Goal: Information Seeking & Learning: Learn about a topic

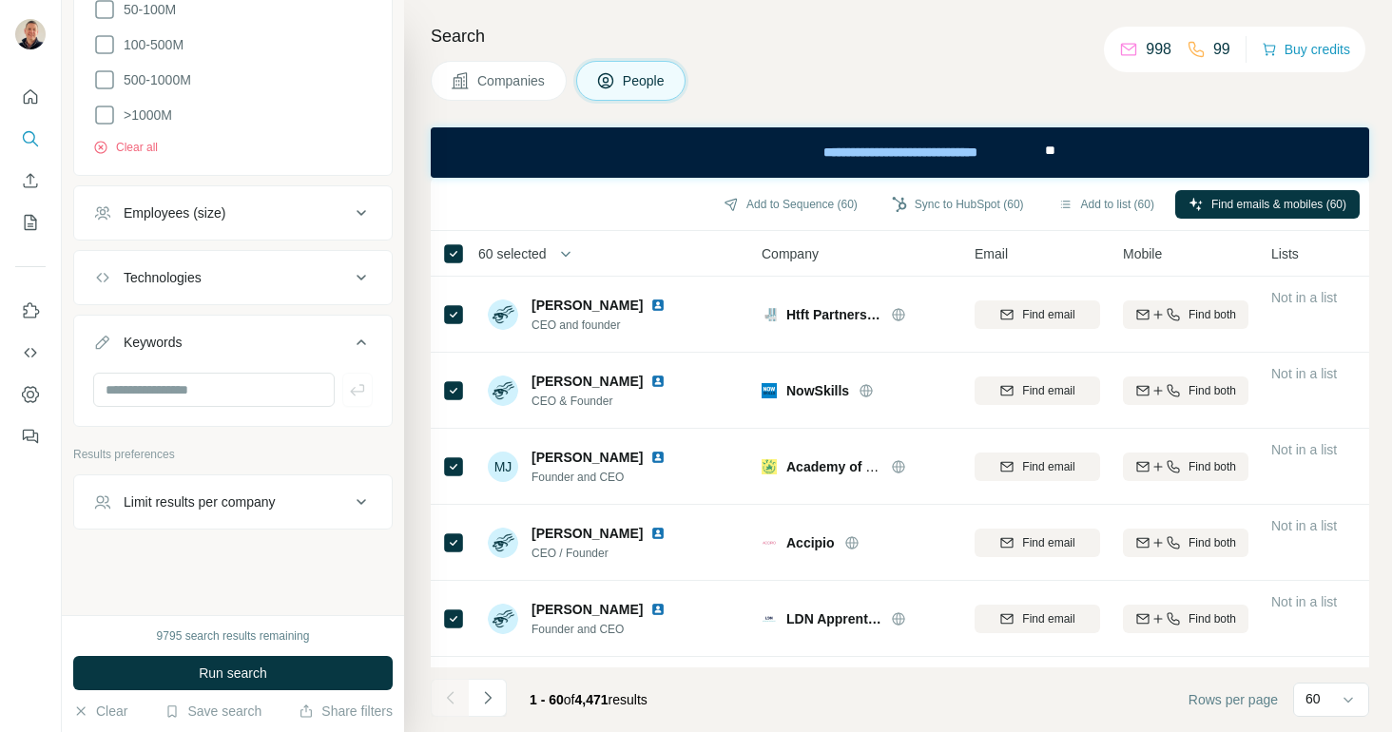
scroll to position [2671, 0]
click at [510, 80] on span "Companies" at bounding box center [511, 80] width 69 height 19
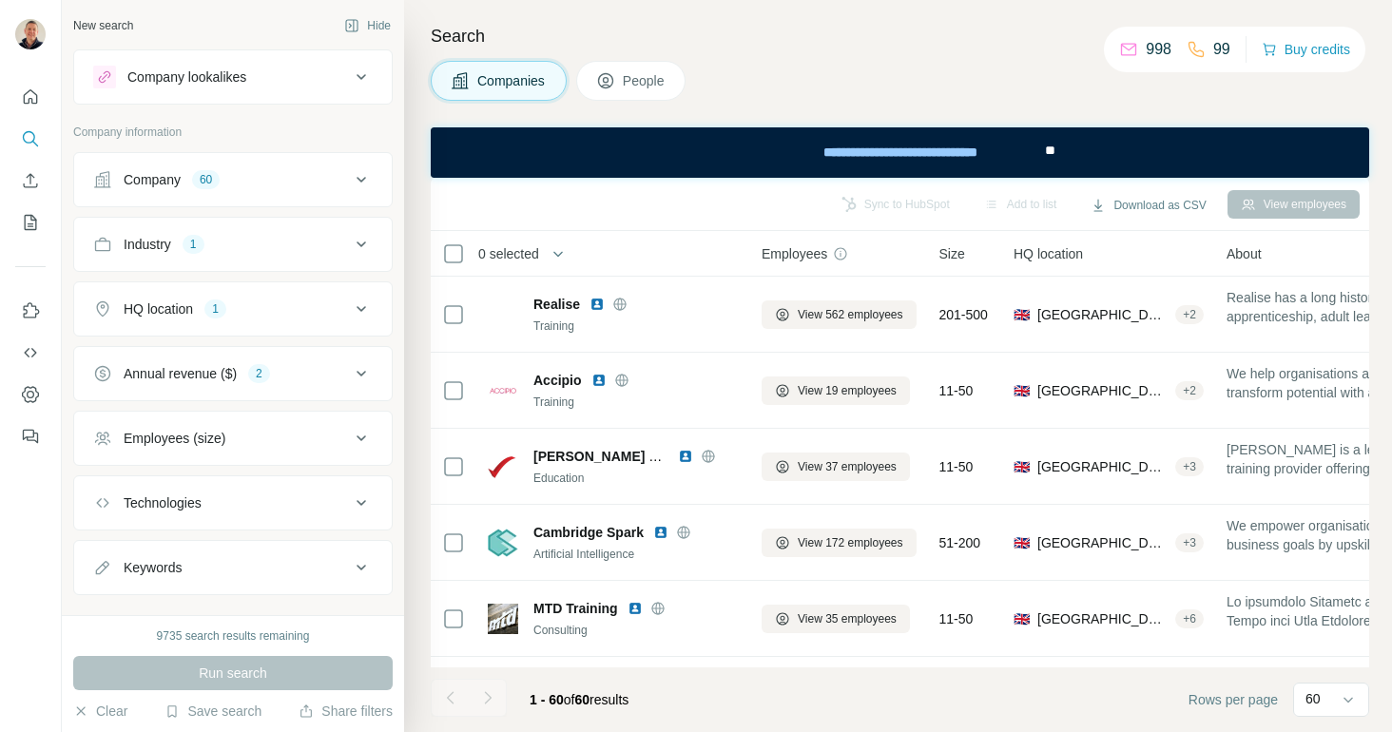
click at [362, 179] on icon at bounding box center [361, 179] width 23 height 23
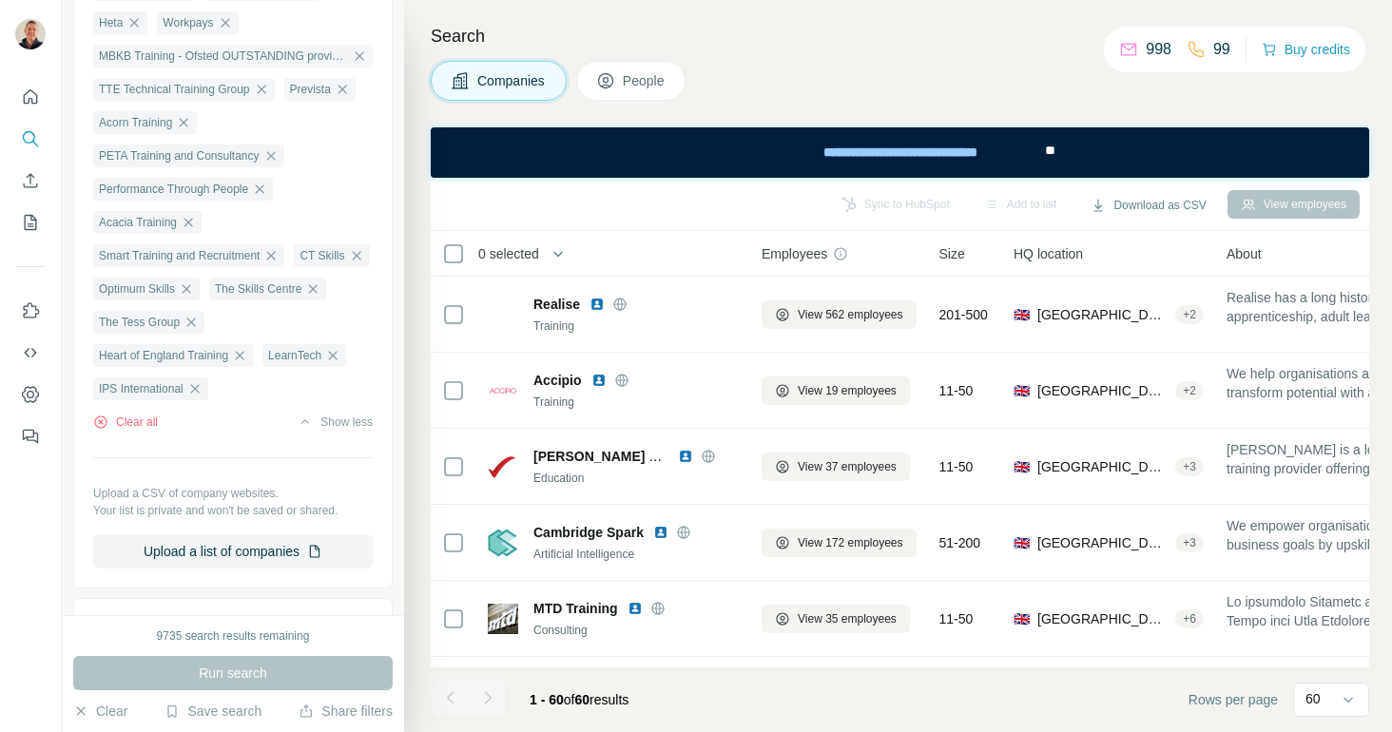
scroll to position [1153, 0]
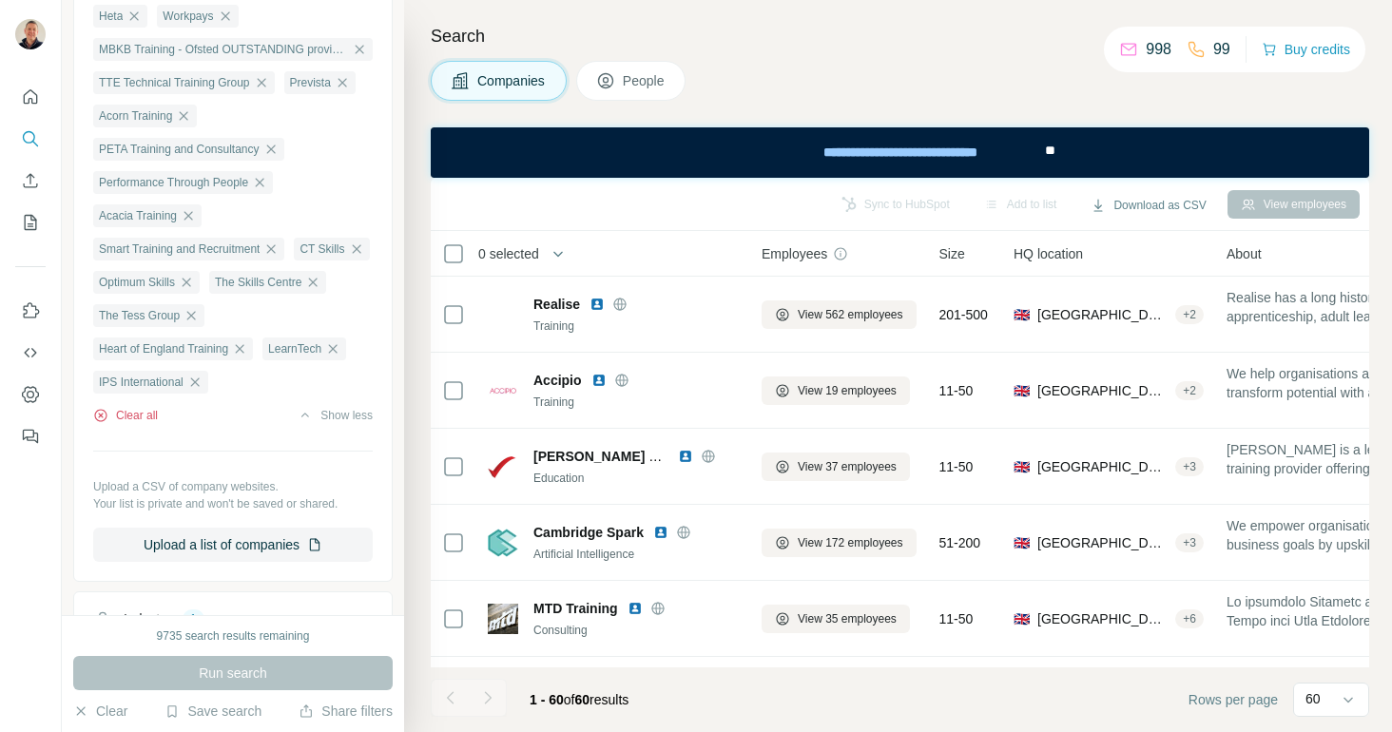
click at [132, 424] on button "Clear all" at bounding box center [125, 415] width 65 height 17
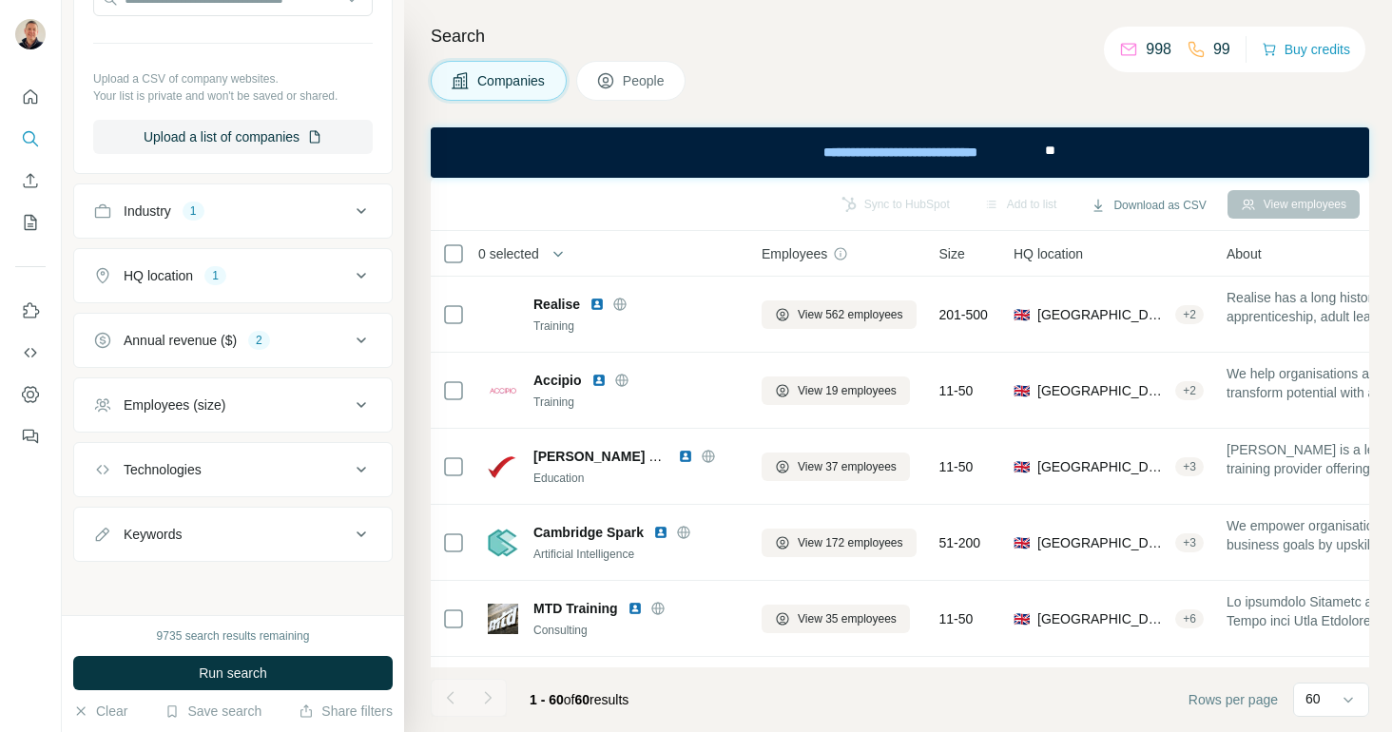
scroll to position [0, 0]
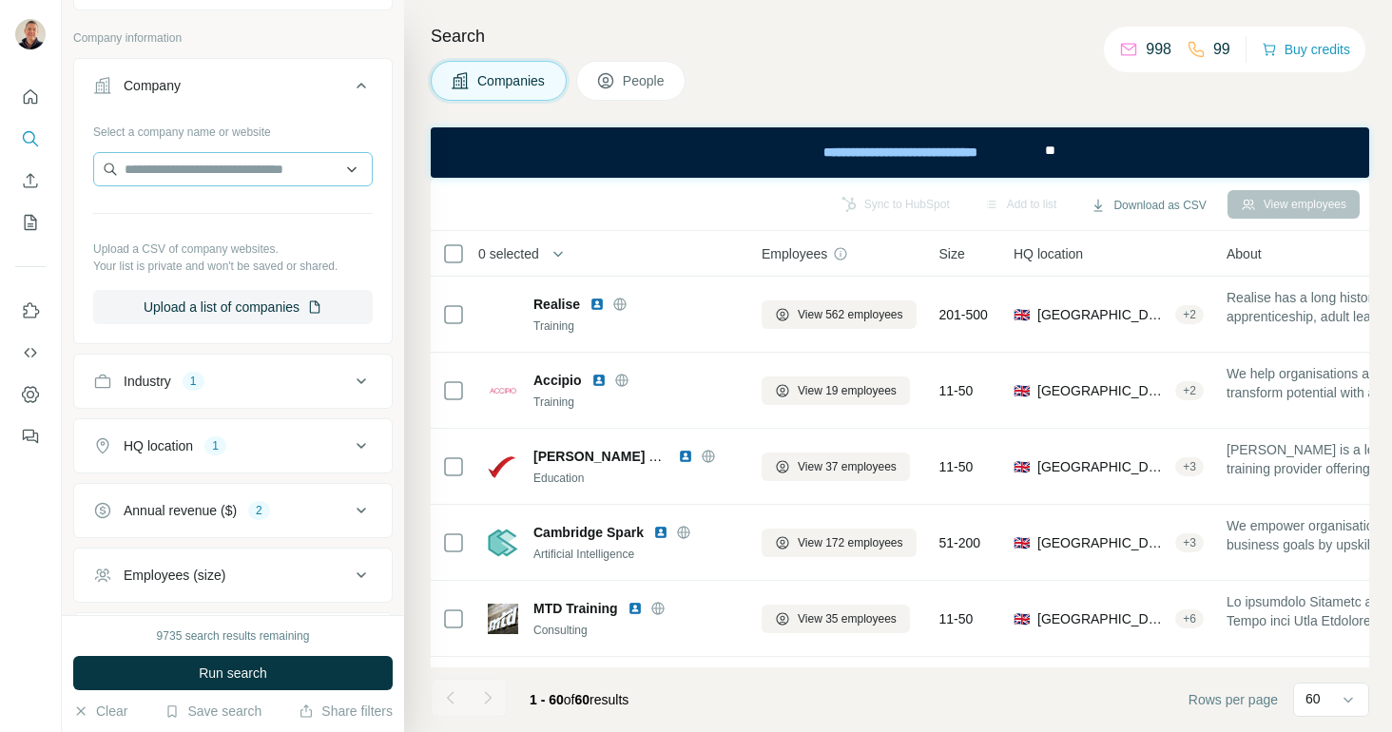
scroll to position [96, 0]
click at [227, 302] on button "Upload a list of companies" at bounding box center [233, 305] width 280 height 34
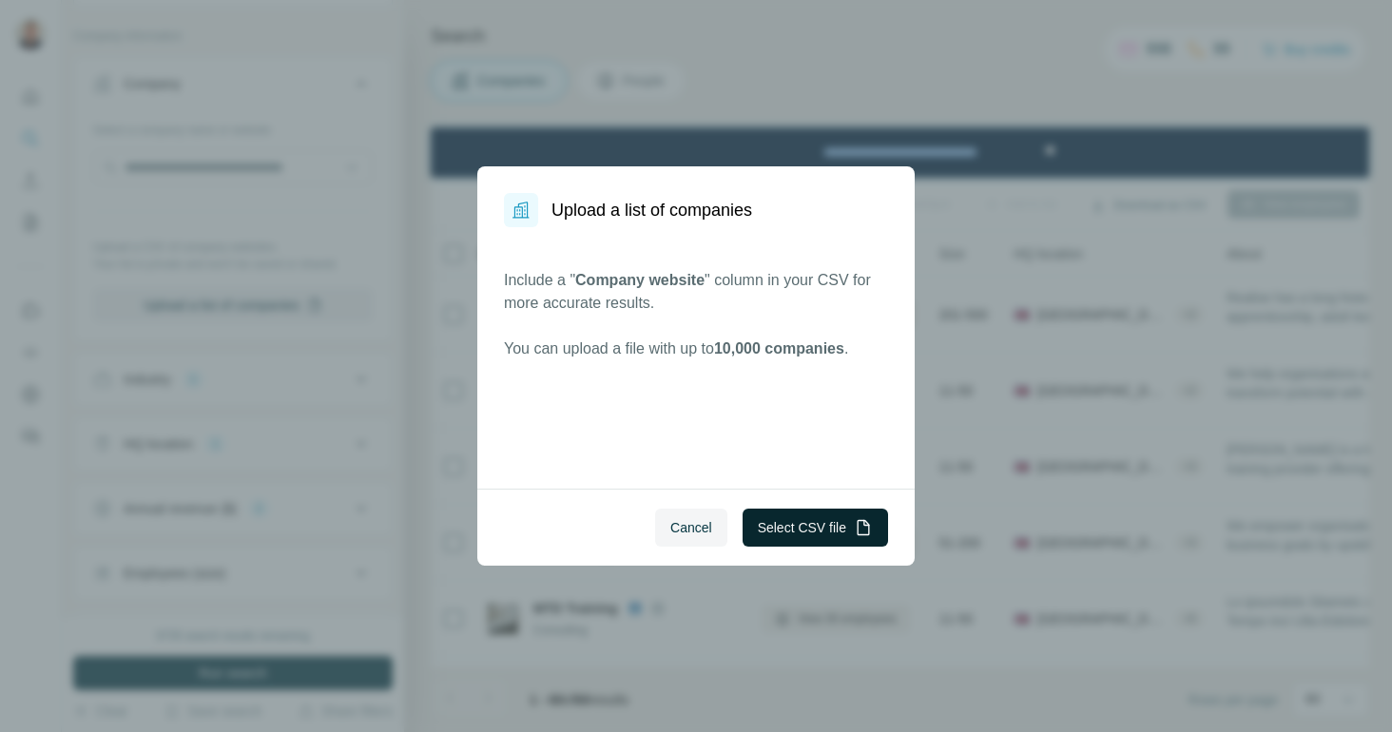
click at [795, 532] on button "Select CSV file" at bounding box center [815, 528] width 145 height 38
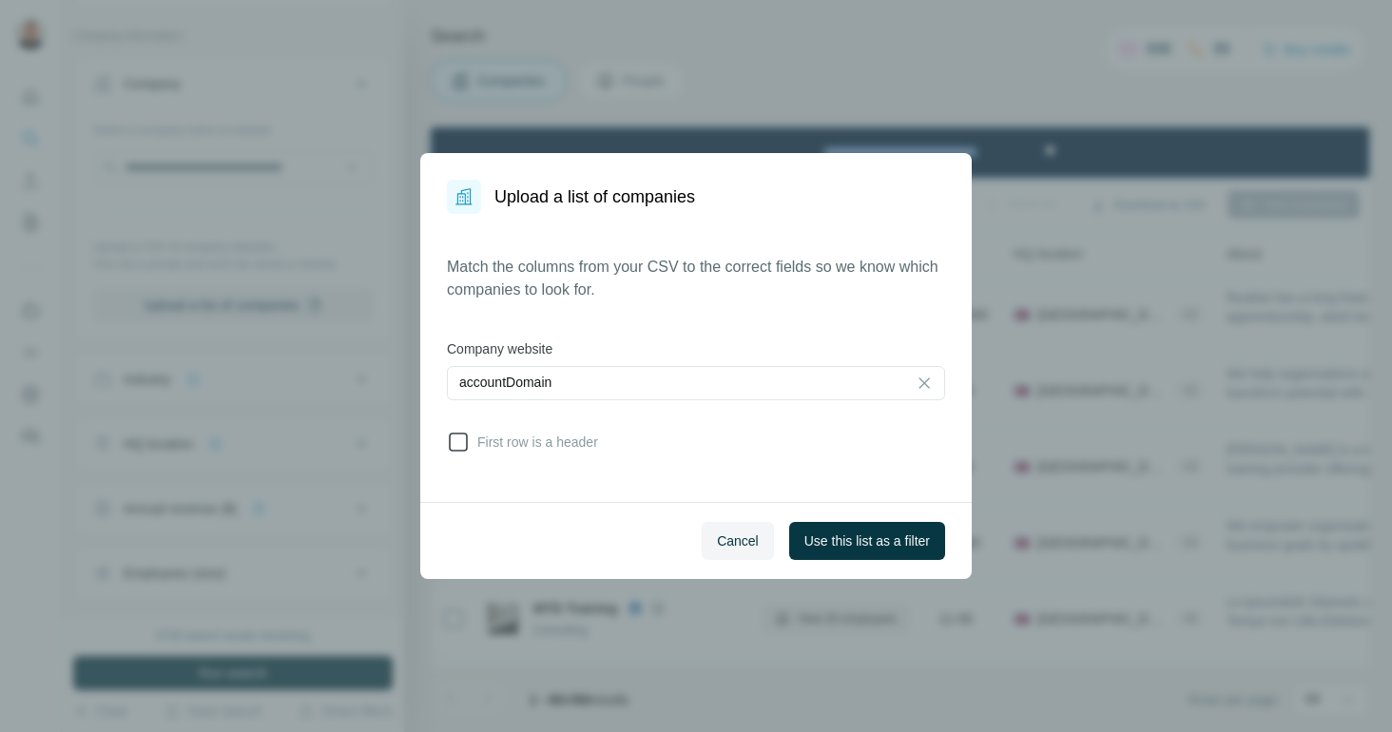
click at [461, 448] on icon at bounding box center [458, 442] width 23 height 23
click at [847, 536] on span "Use this list as a filter" at bounding box center [867, 540] width 126 height 19
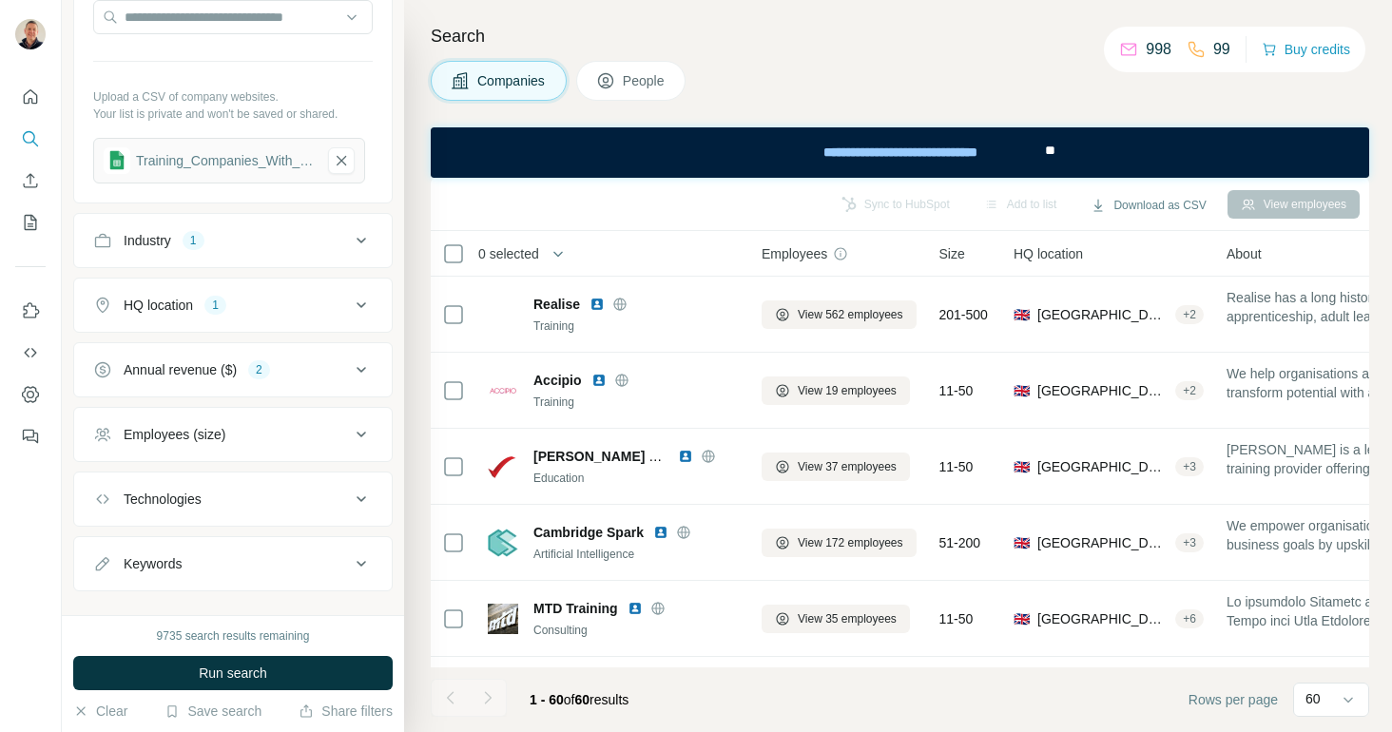
scroll to position [276, 0]
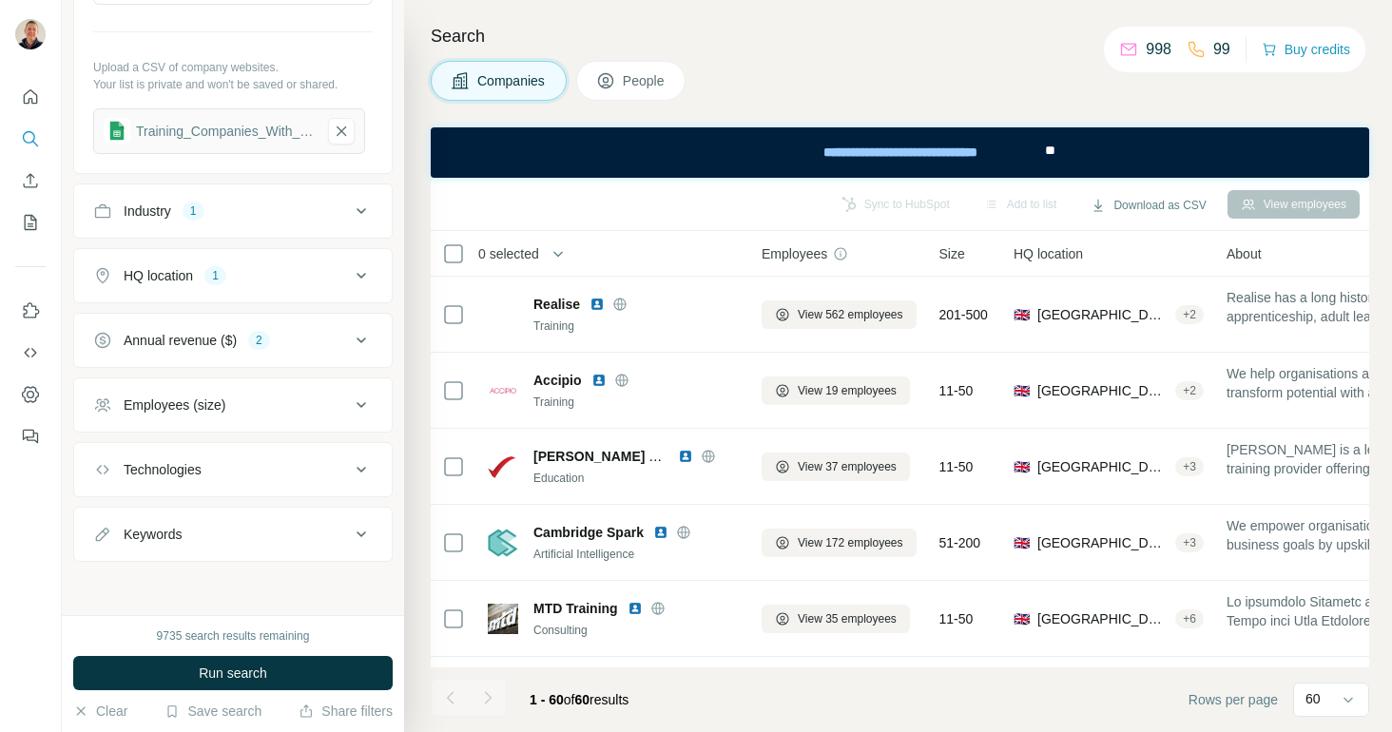
click at [365, 209] on icon at bounding box center [361, 211] width 23 height 23
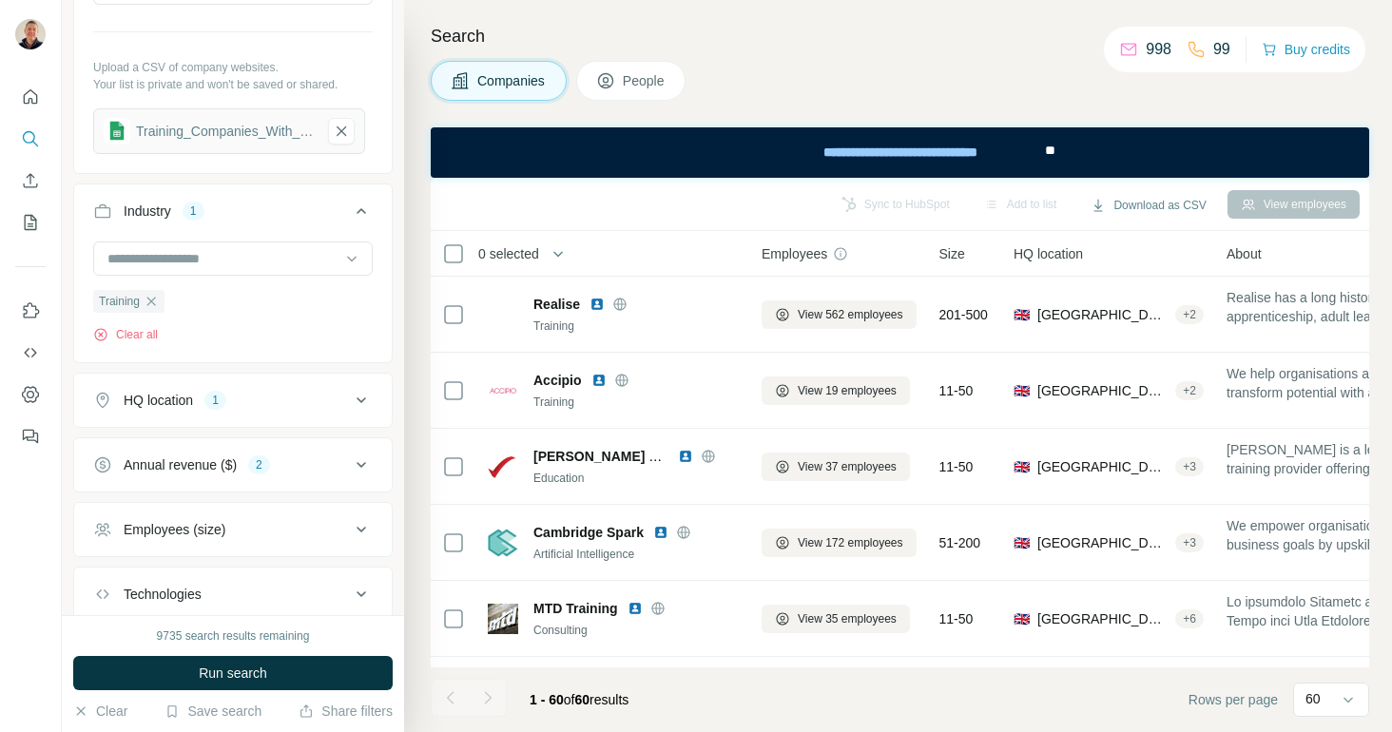
click at [361, 407] on icon at bounding box center [361, 400] width 23 height 23
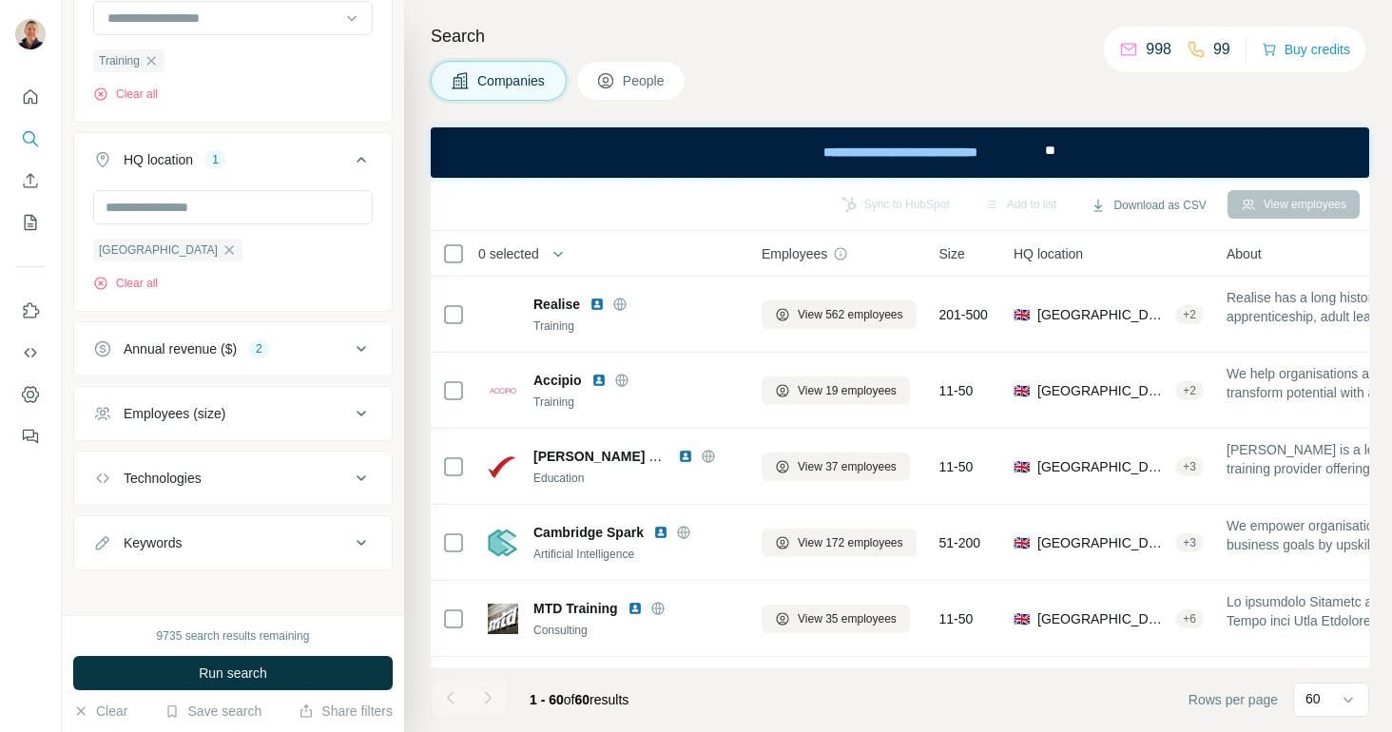
scroll to position [526, 0]
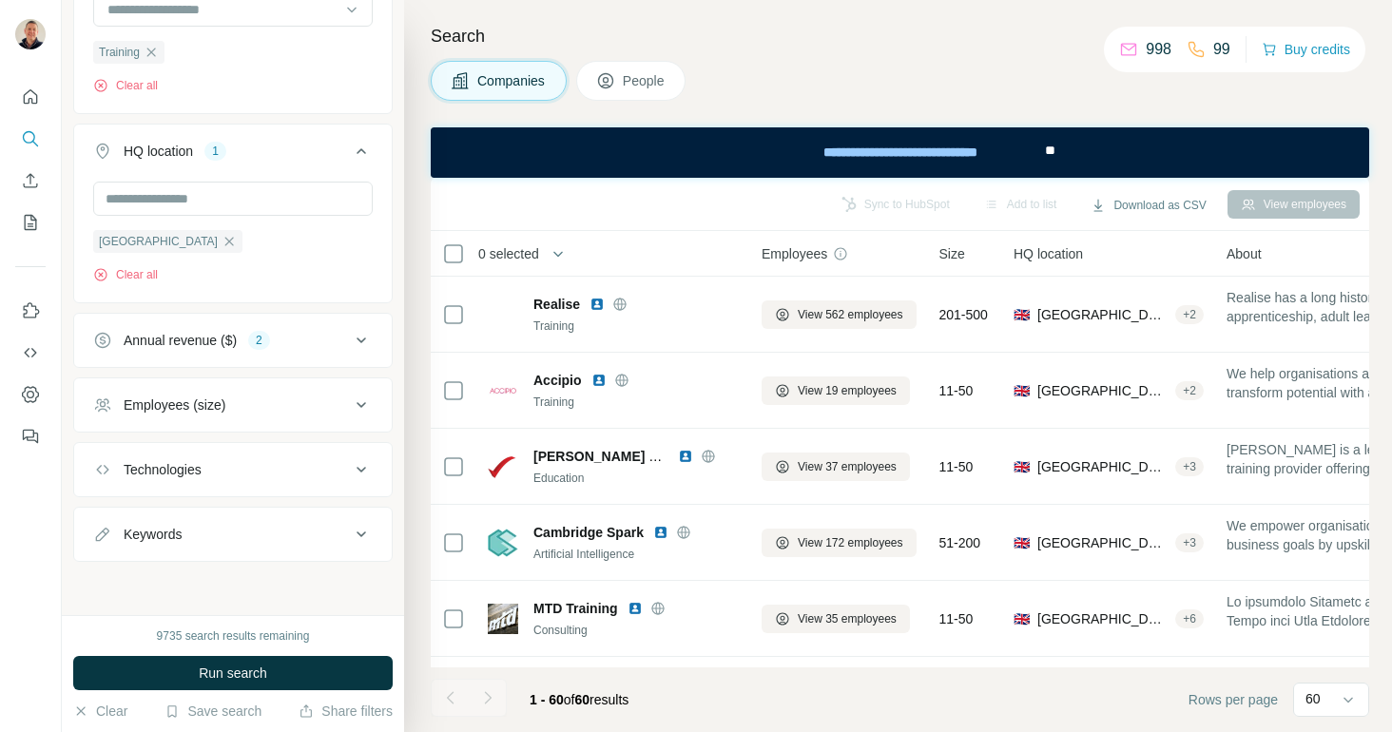
click at [365, 333] on icon at bounding box center [361, 340] width 23 height 23
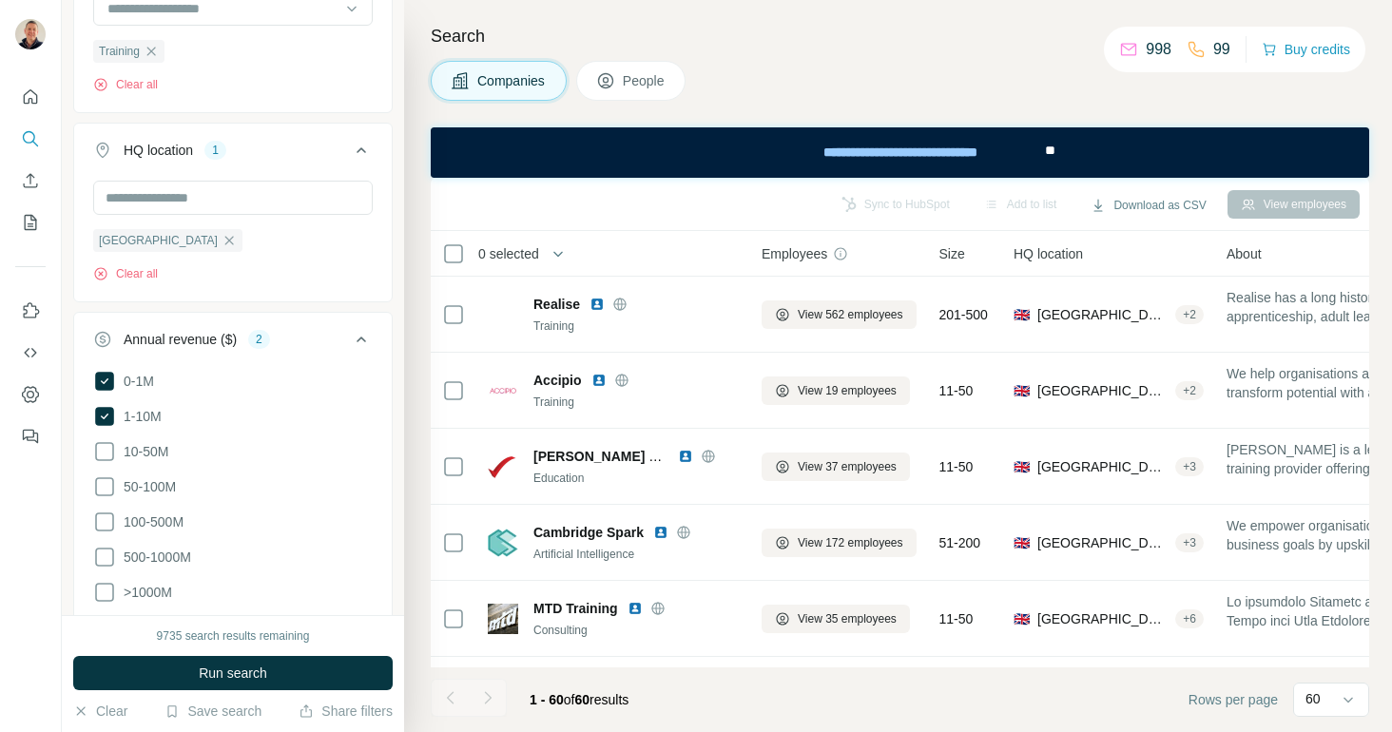
click at [362, 341] on icon at bounding box center [361, 339] width 23 height 23
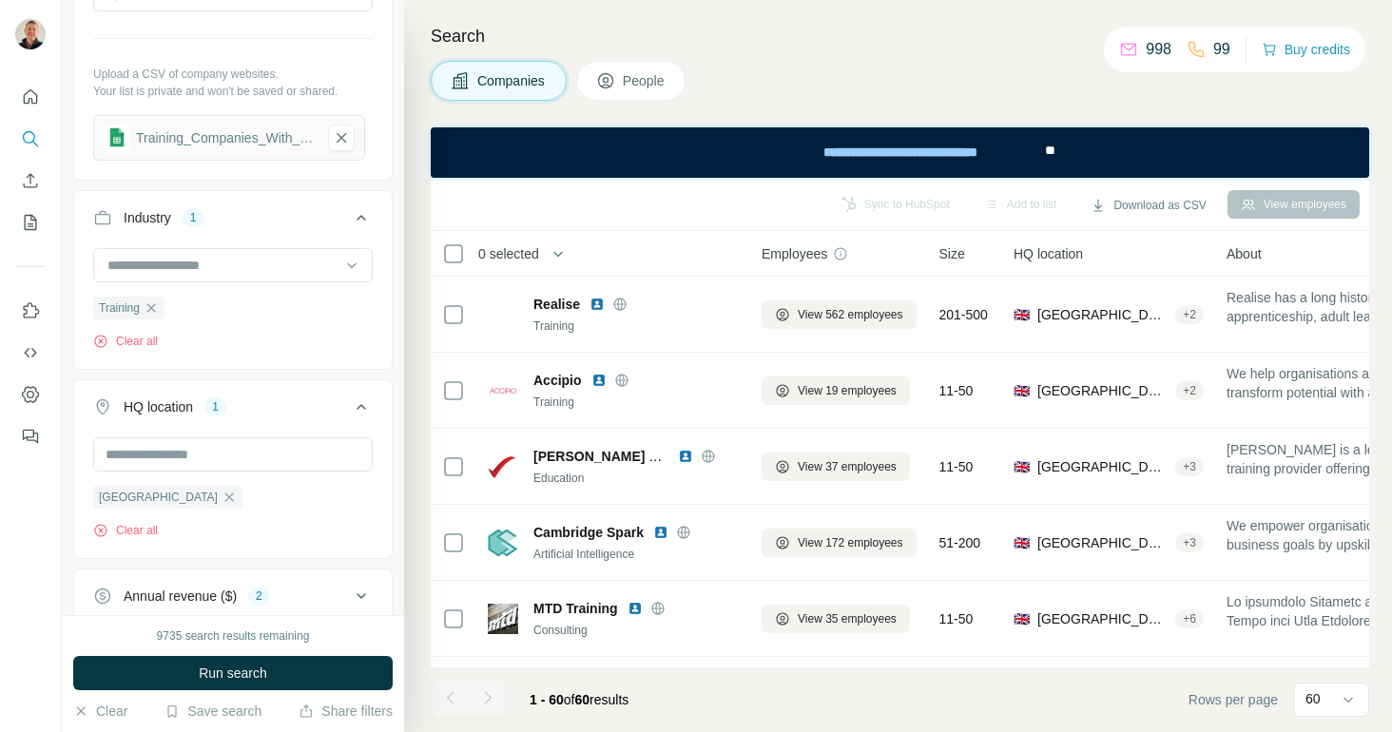
scroll to position [248, 0]
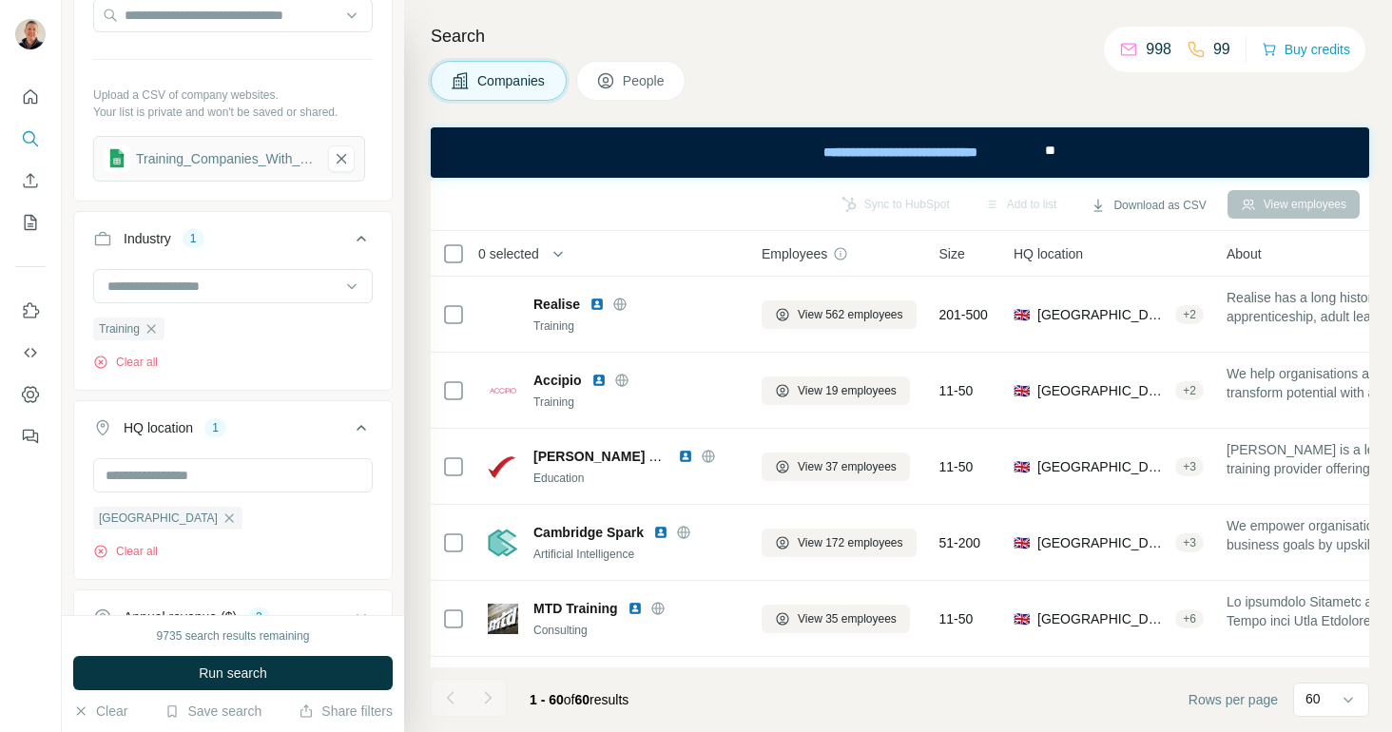
click at [364, 237] on icon at bounding box center [361, 238] width 23 height 23
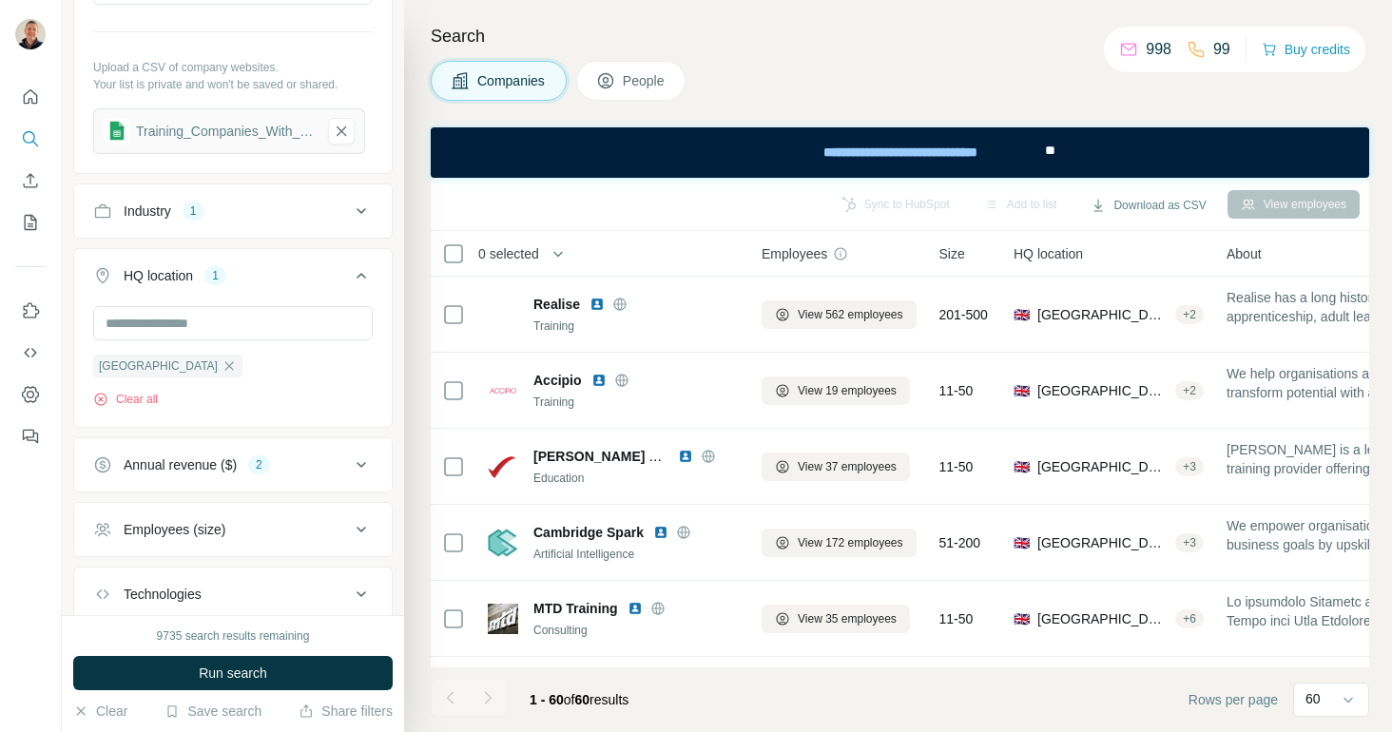
scroll to position [269, 0]
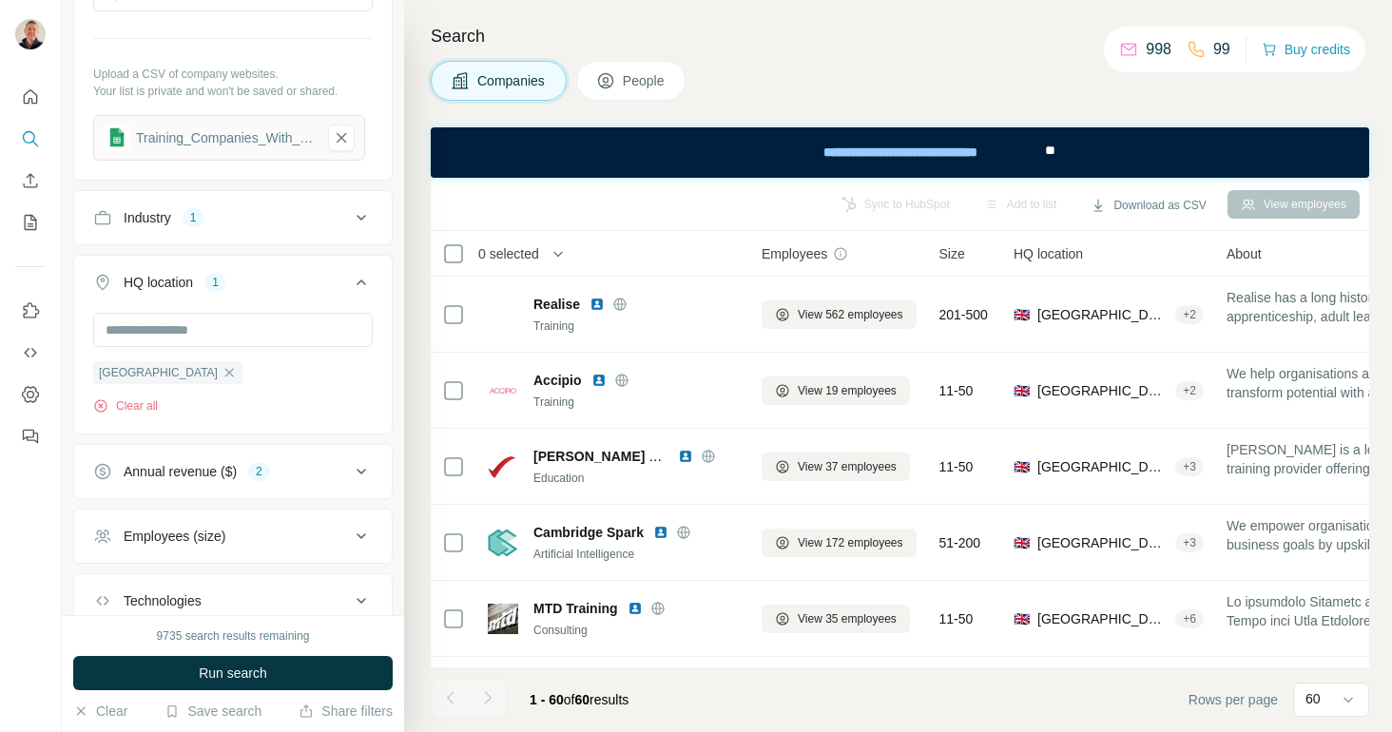
click at [363, 215] on icon at bounding box center [361, 217] width 23 height 23
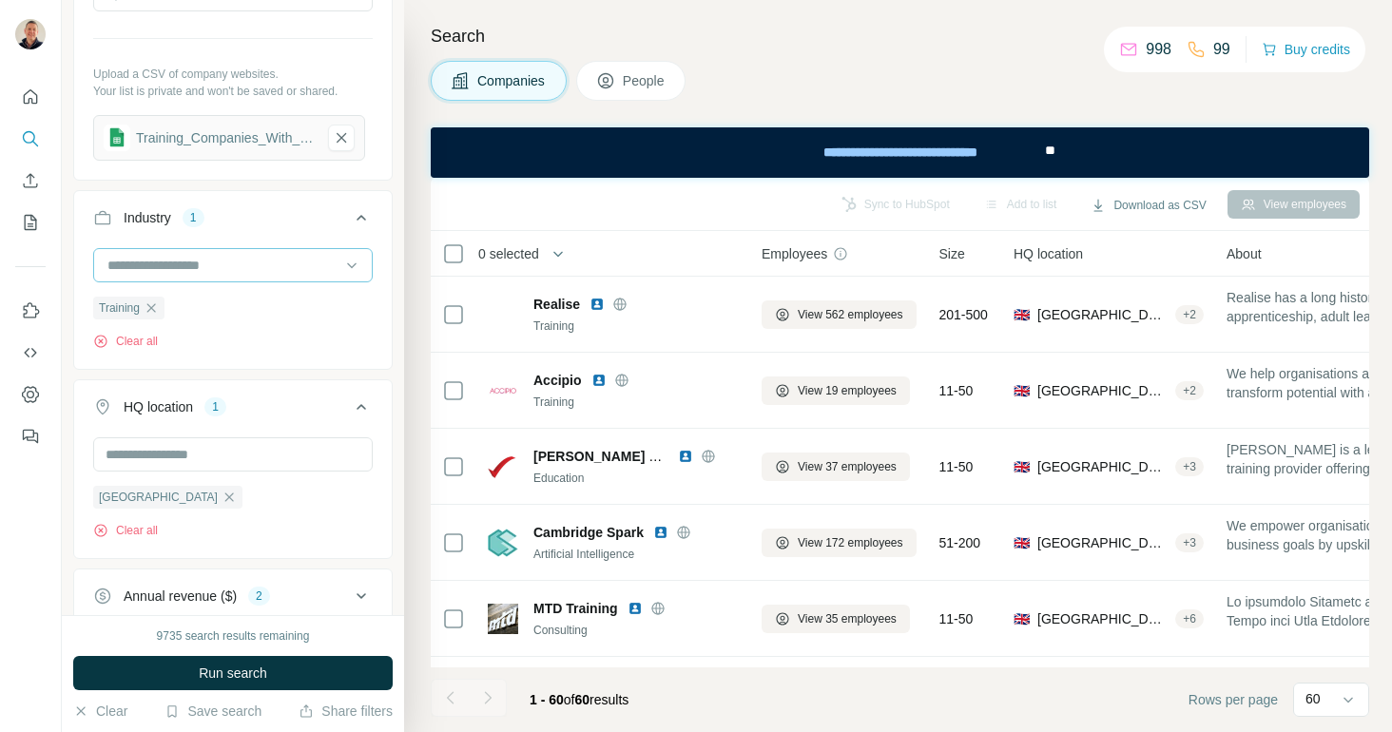
click at [200, 266] on input at bounding box center [223, 265] width 235 height 21
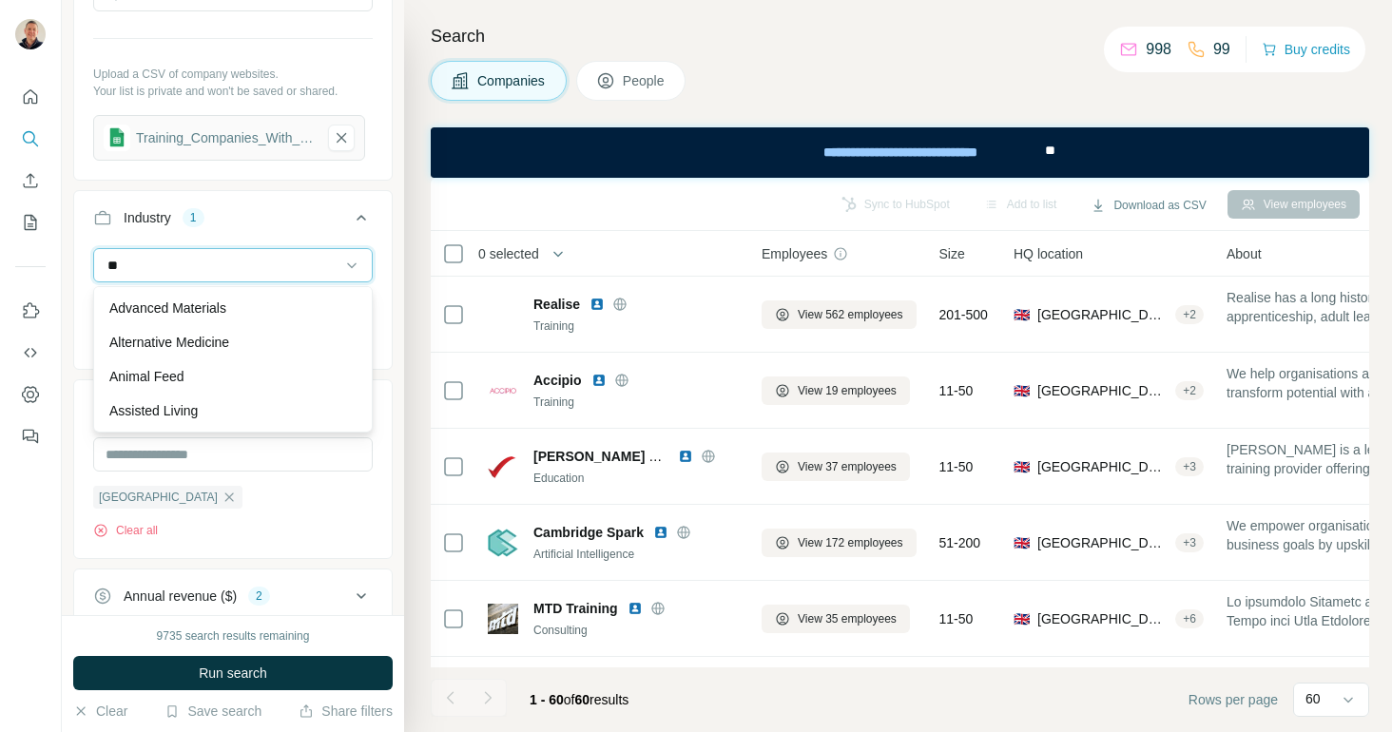
type input "***"
click at [261, 259] on input "***" at bounding box center [223, 265] width 235 height 21
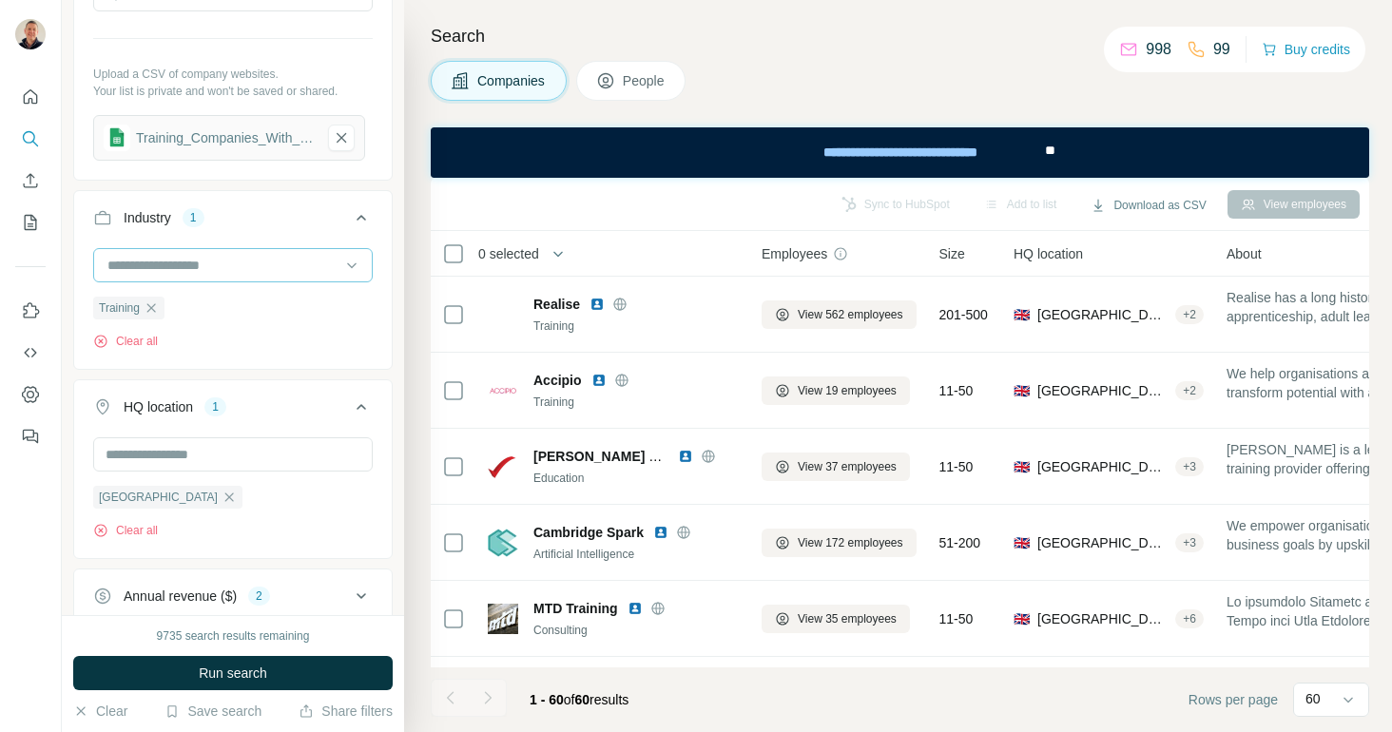
click at [234, 265] on input at bounding box center [223, 265] width 235 height 21
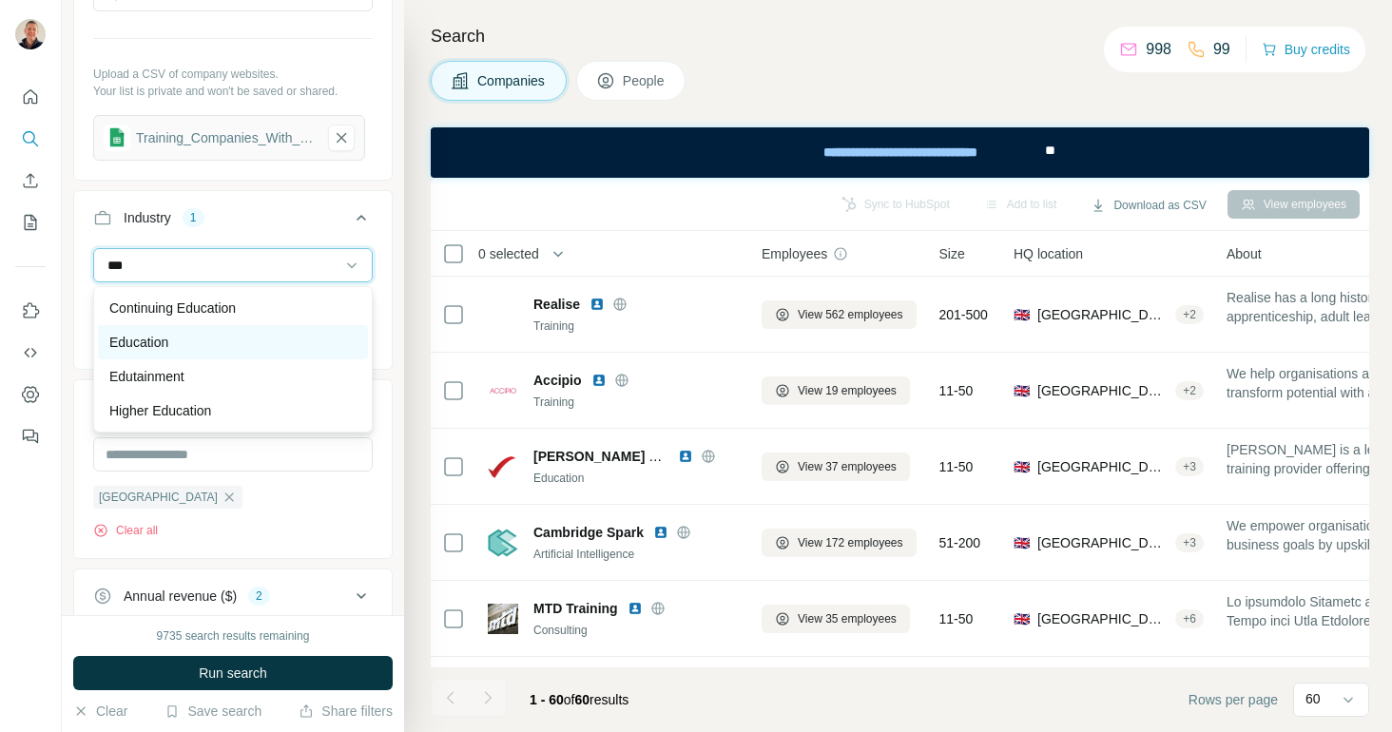
type input "***"
click at [154, 338] on p "Education" at bounding box center [138, 342] width 59 height 19
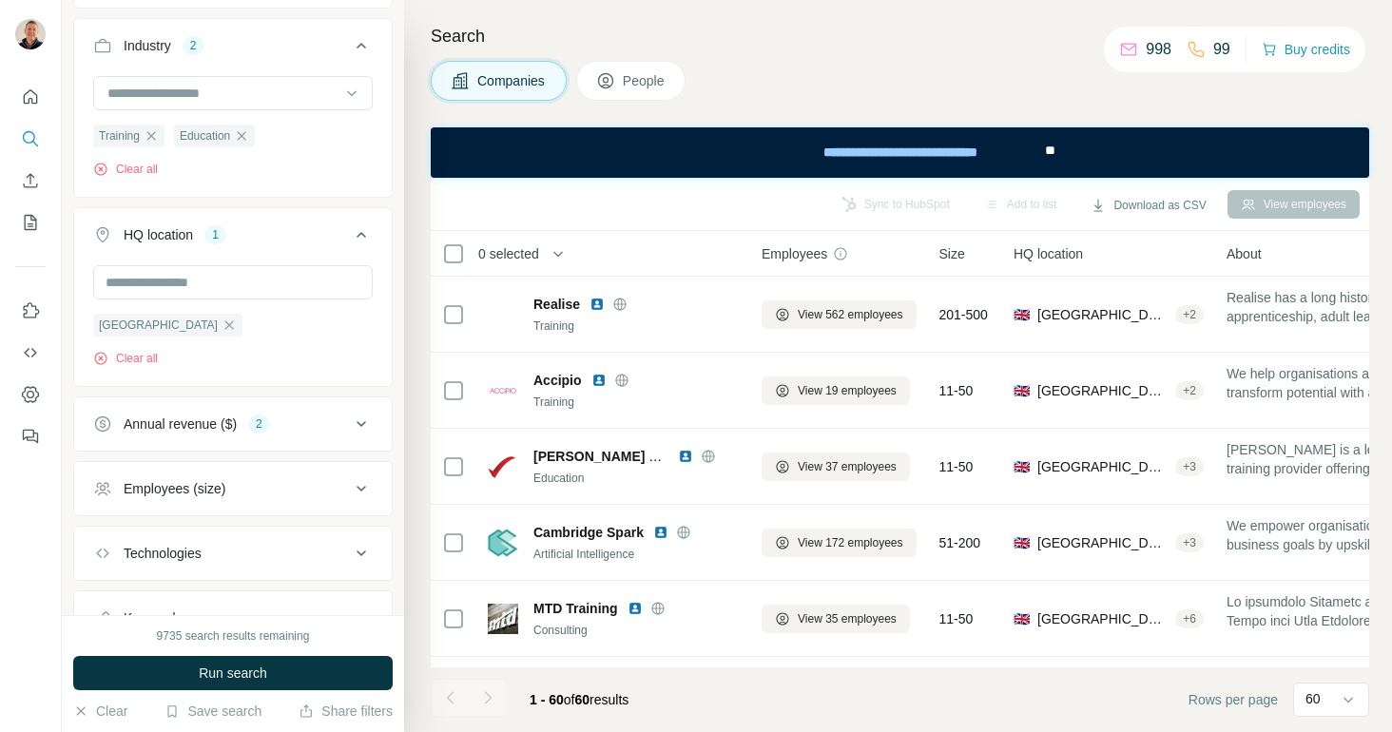
scroll to position [526, 0]
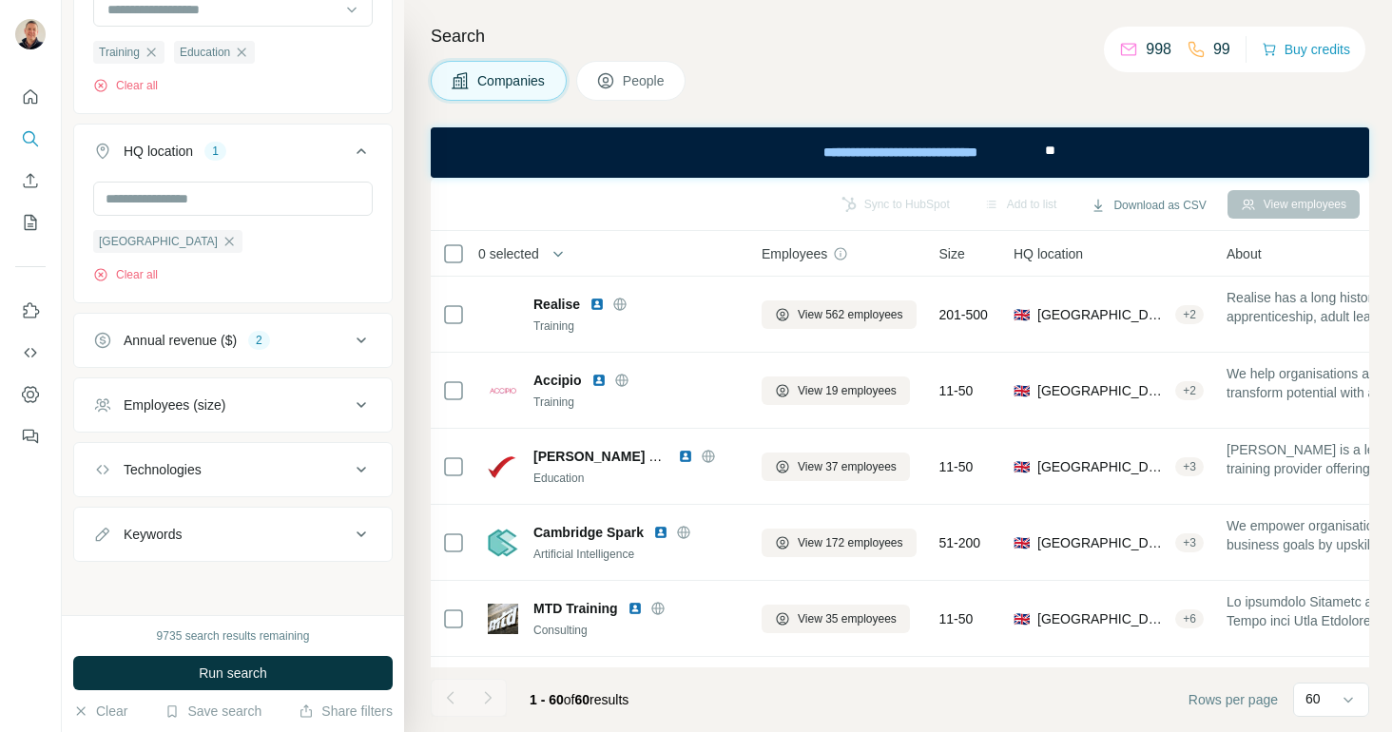
click at [161, 535] on div "Keywords" at bounding box center [153, 534] width 58 height 19
click at [146, 586] on input "text" at bounding box center [214, 581] width 242 height 34
click at [141, 585] on input "**********" at bounding box center [214, 581] width 242 height 34
drag, startPoint x: 289, startPoint y: 581, endPoint x: 45, endPoint y: 579, distance: 244.4
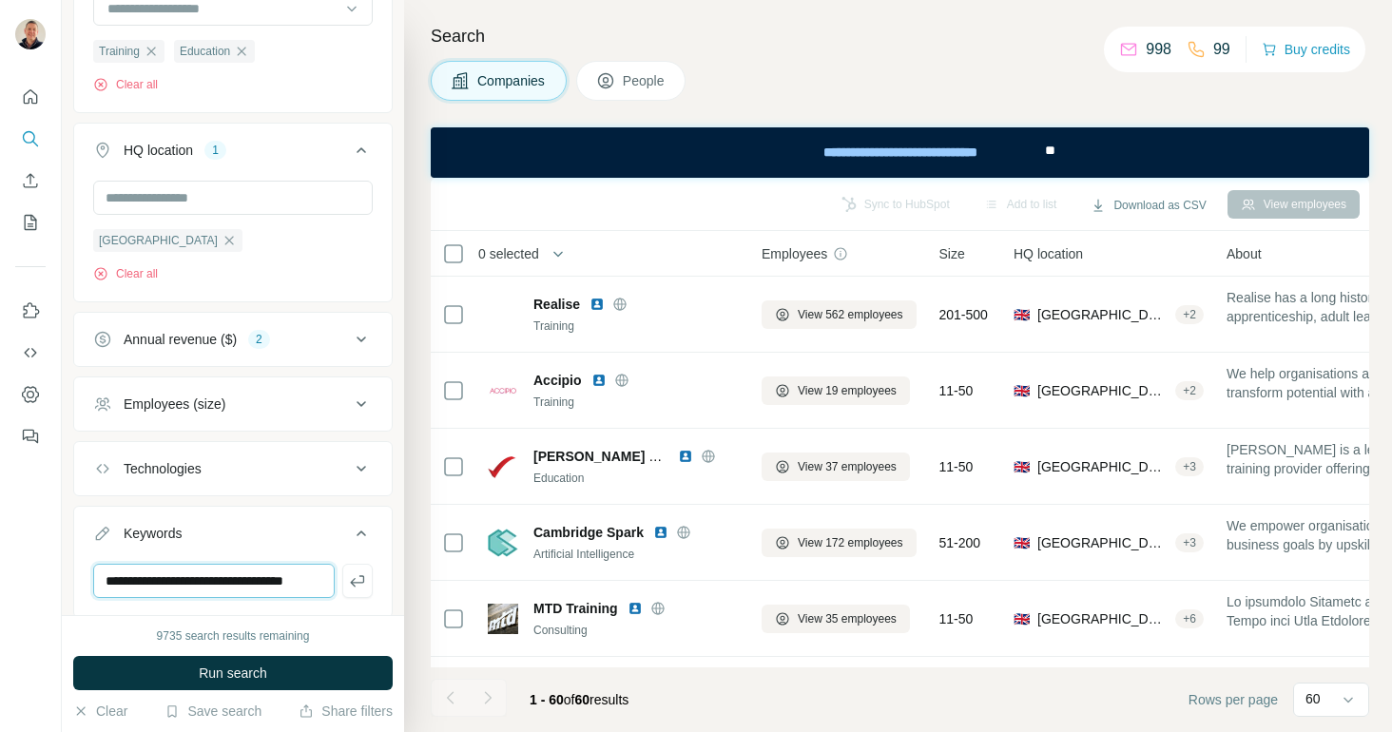
click at [45, 579] on div "**********" at bounding box center [696, 366] width 1392 height 732
type input "***"
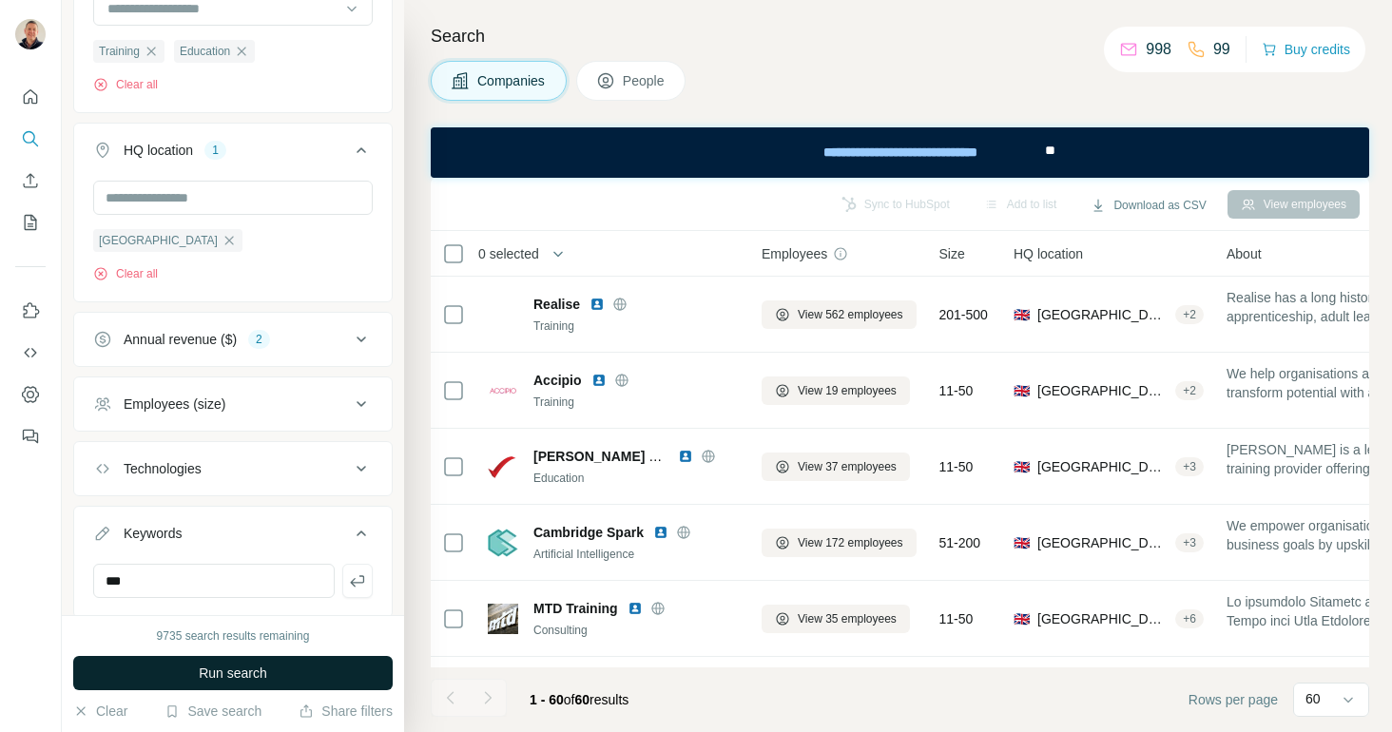
click at [240, 673] on span "Run search" at bounding box center [233, 673] width 68 height 19
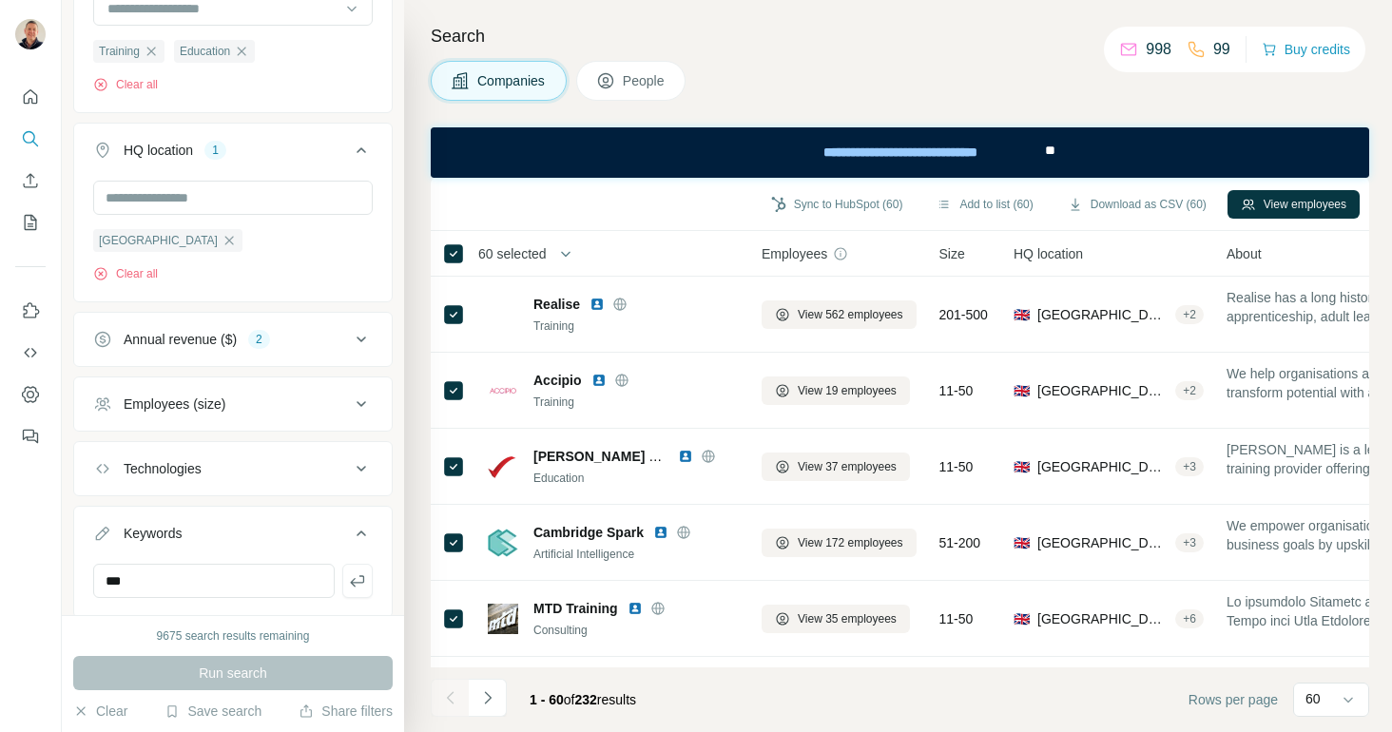
click at [642, 77] on span "People" at bounding box center [645, 80] width 44 height 19
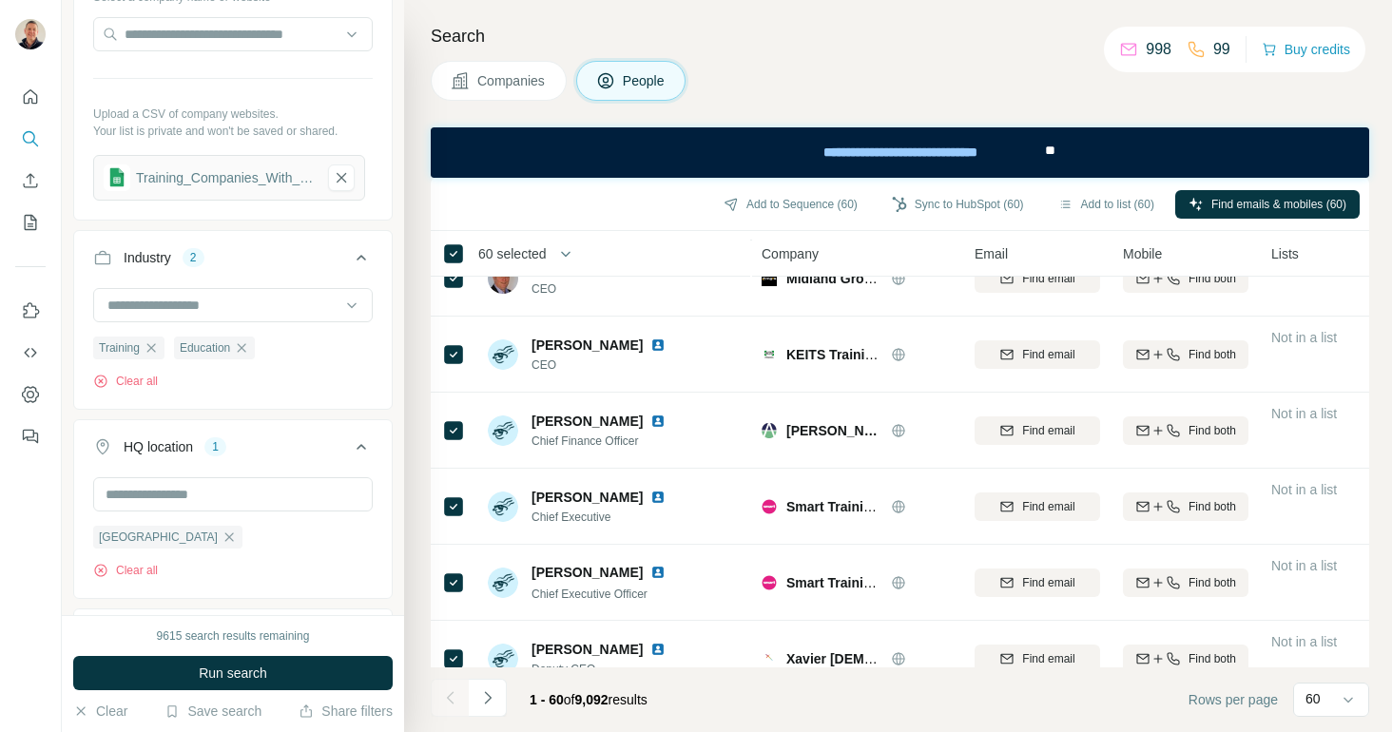
scroll to position [3399, 0]
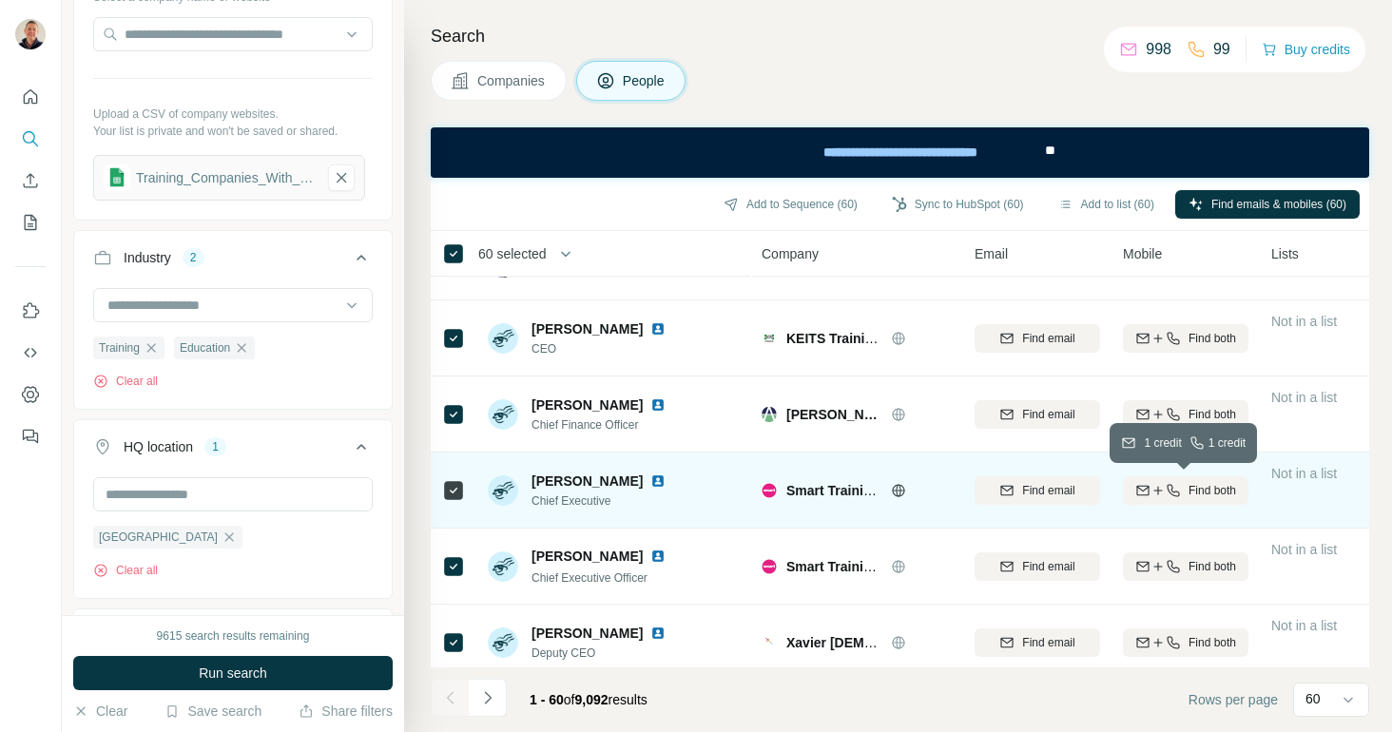
click at [1208, 491] on span "Find both" at bounding box center [1212, 490] width 48 height 17
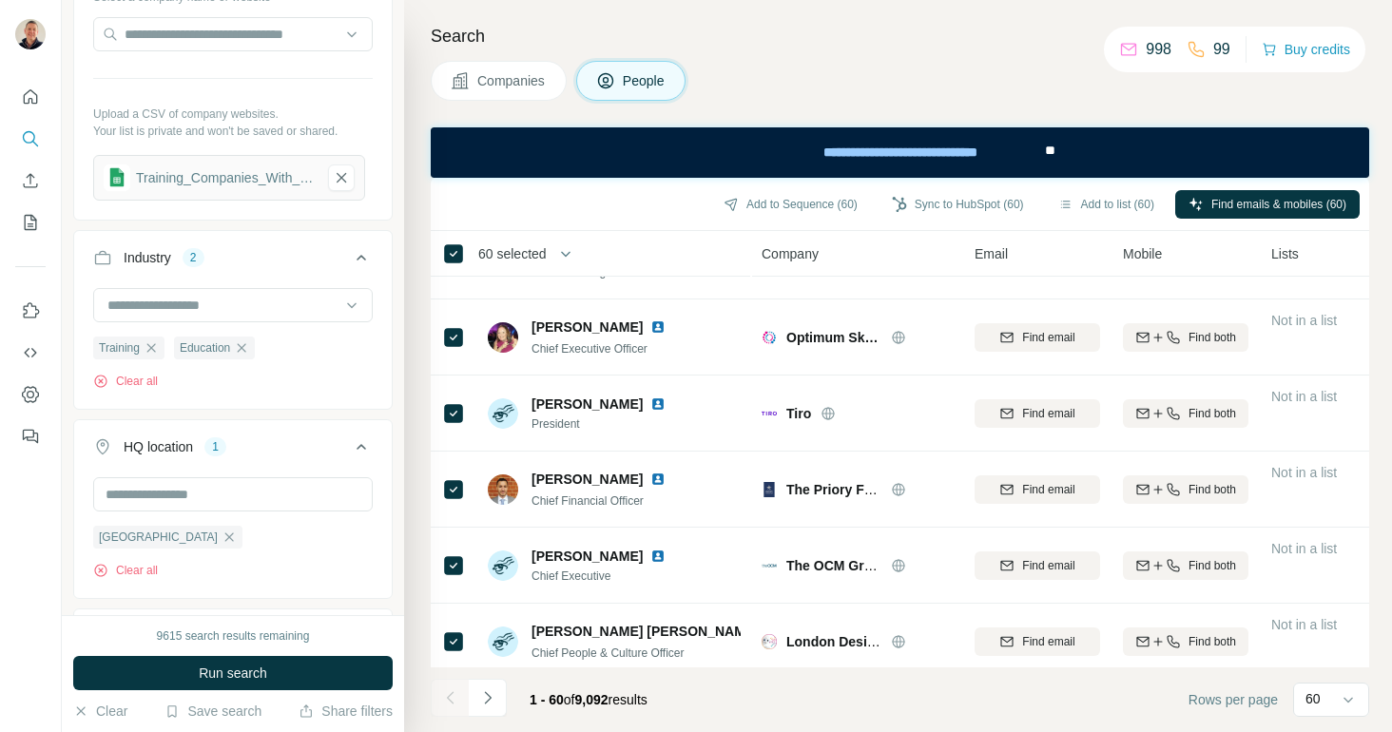
scroll to position [4173, 0]
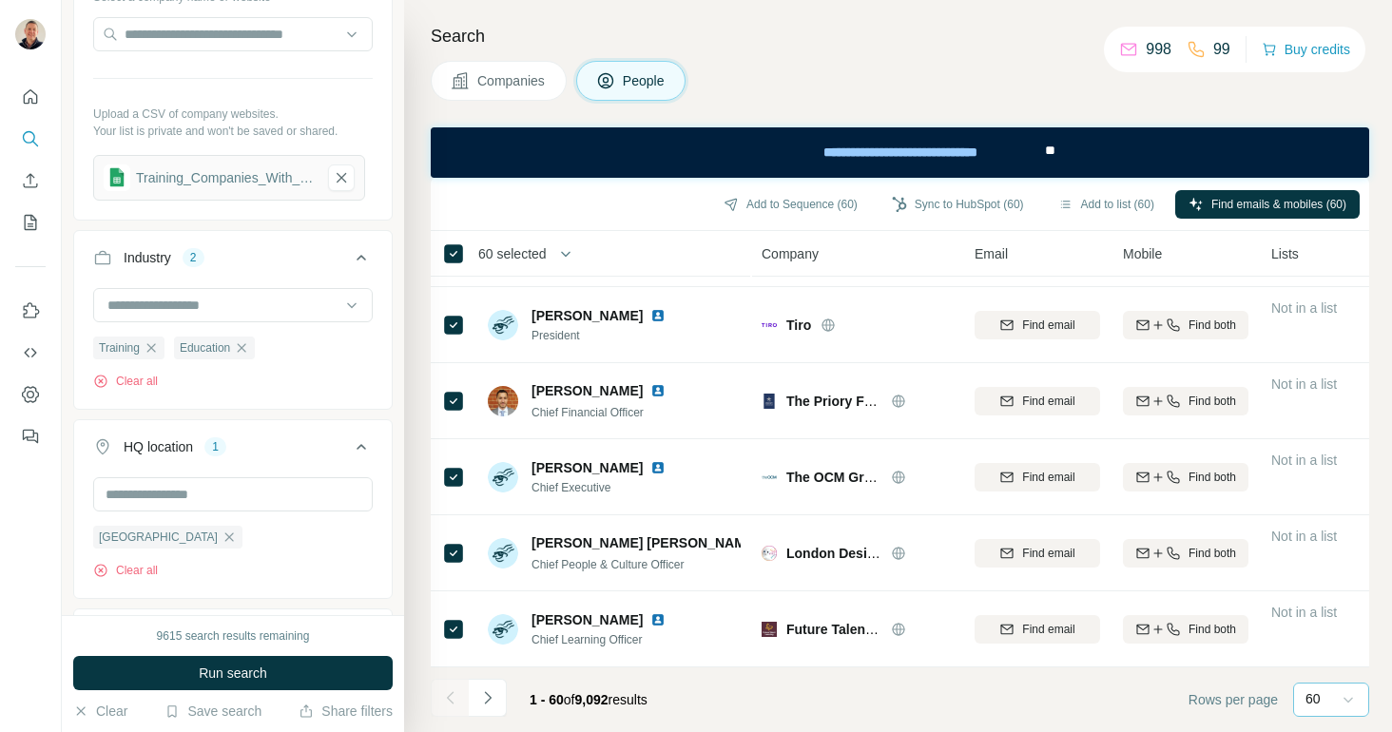
click at [1350, 699] on icon at bounding box center [1348, 701] width 10 height 6
click at [488, 700] on icon "Navigate to next page" at bounding box center [487, 697] width 7 height 12
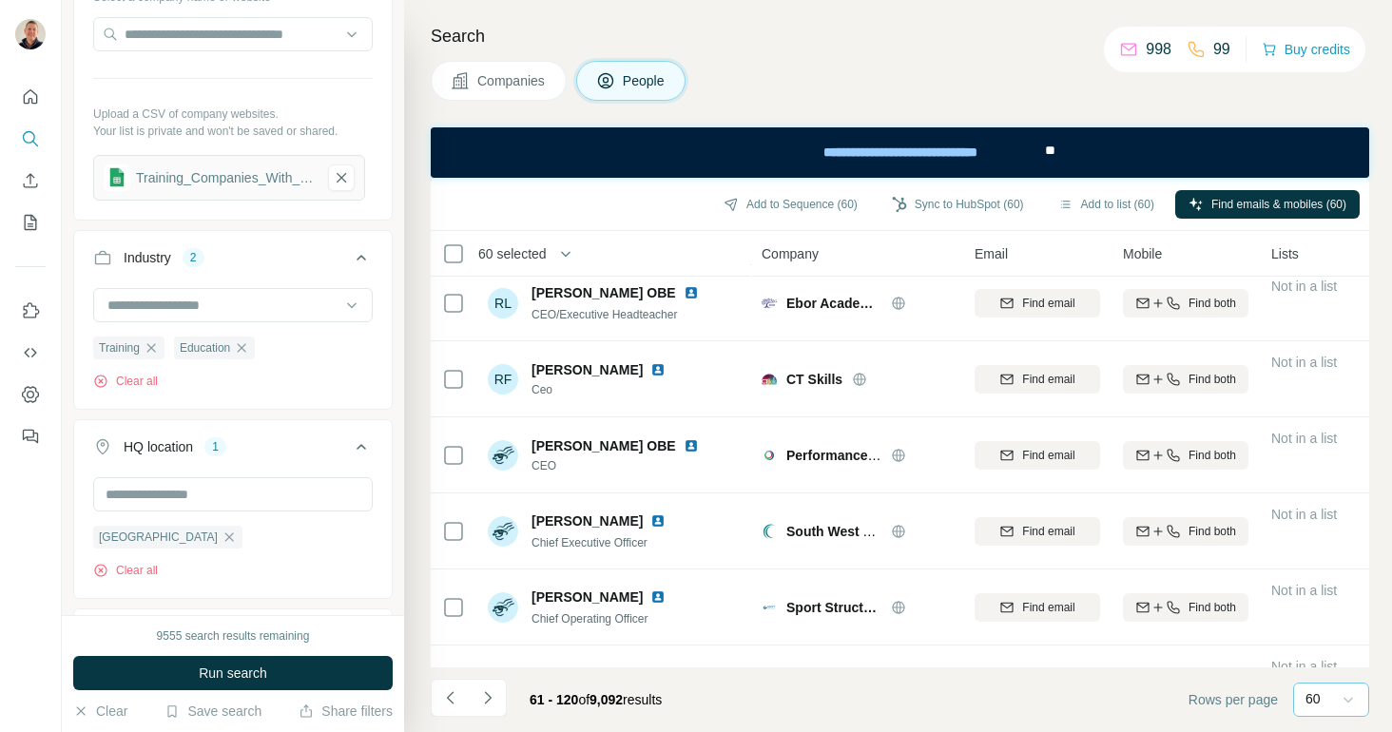
scroll to position [4173, 0]
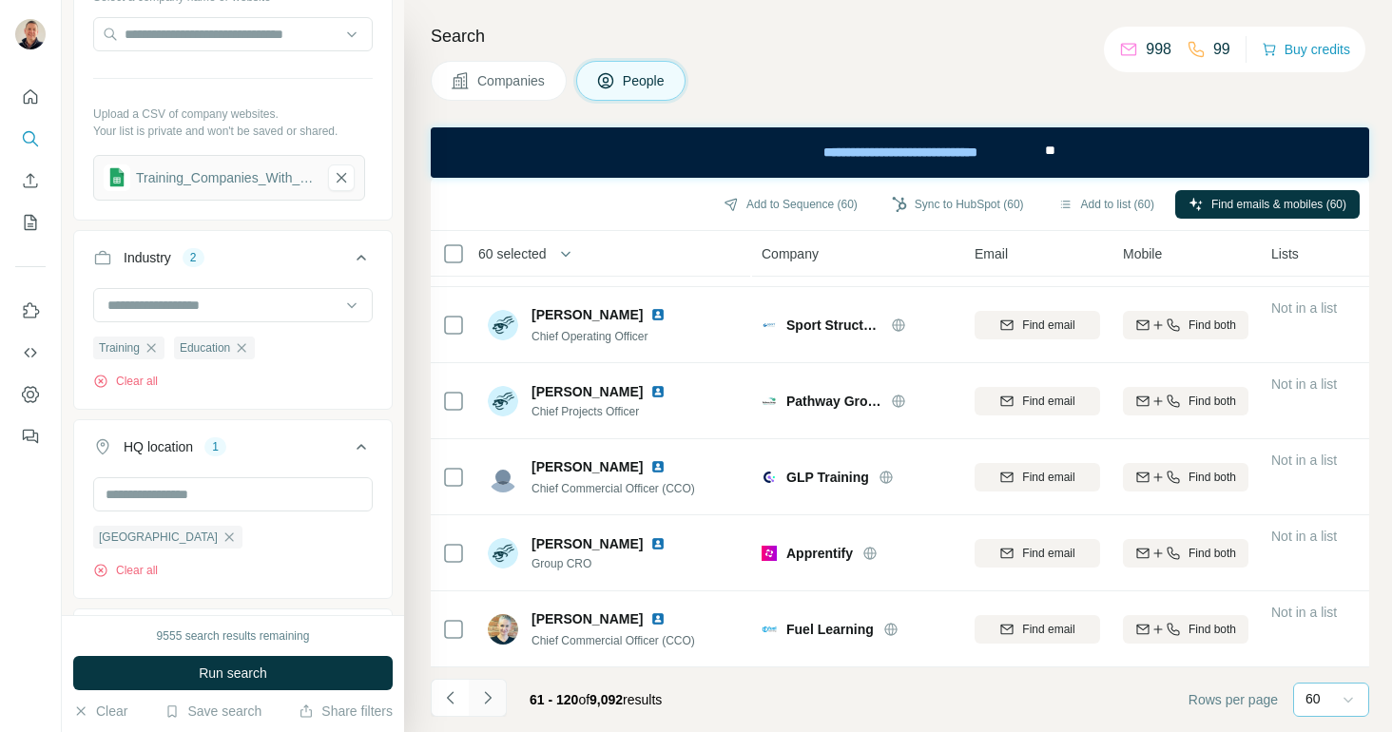
click at [484, 699] on icon "Navigate to next page" at bounding box center [487, 697] width 19 height 19
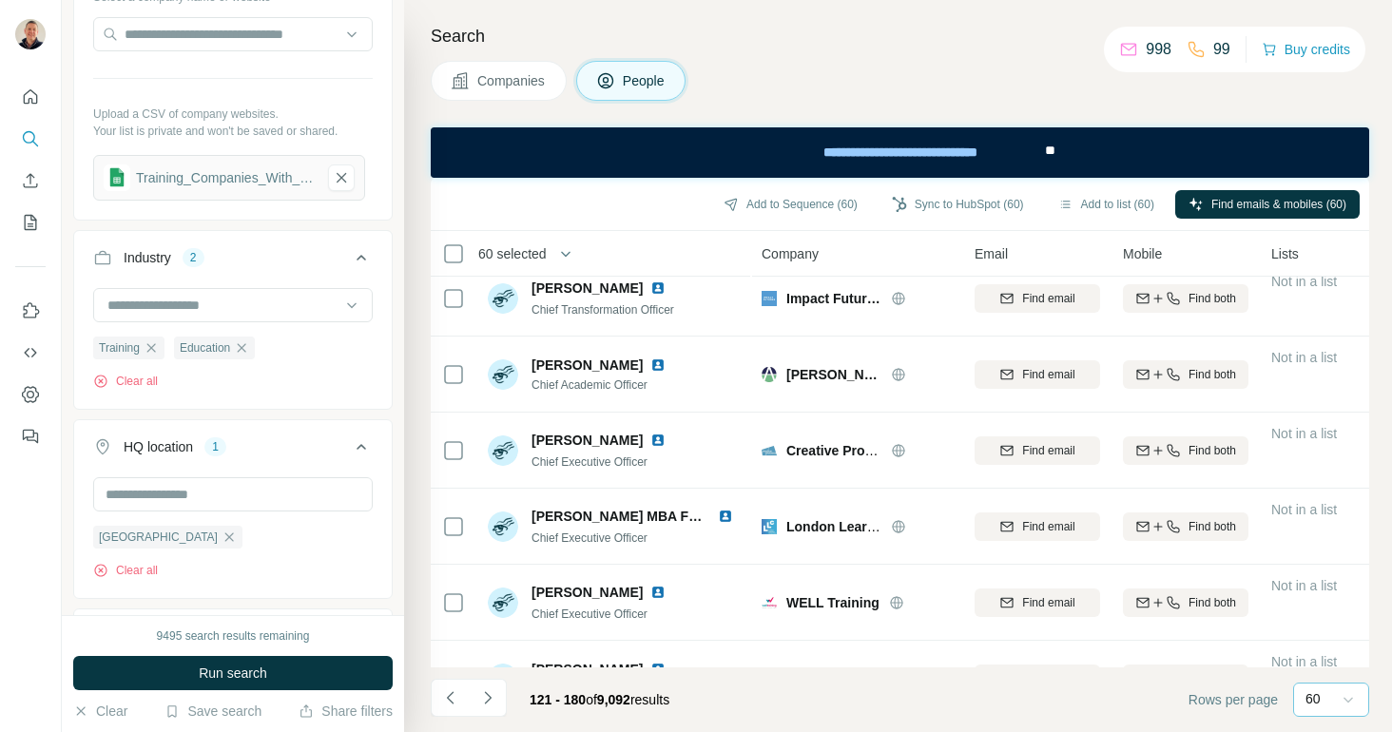
scroll to position [0, 0]
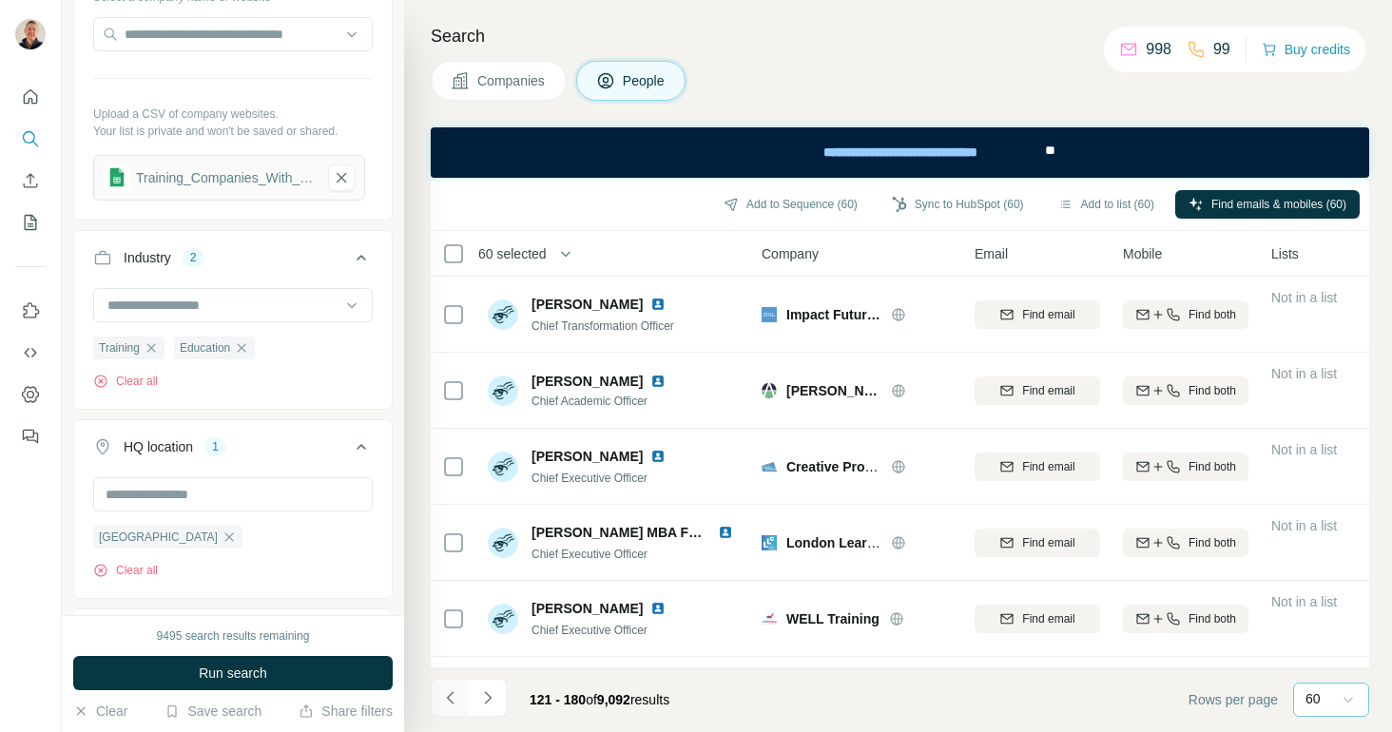
click at [452, 699] on icon "Navigate to previous page" at bounding box center [450, 697] width 19 height 19
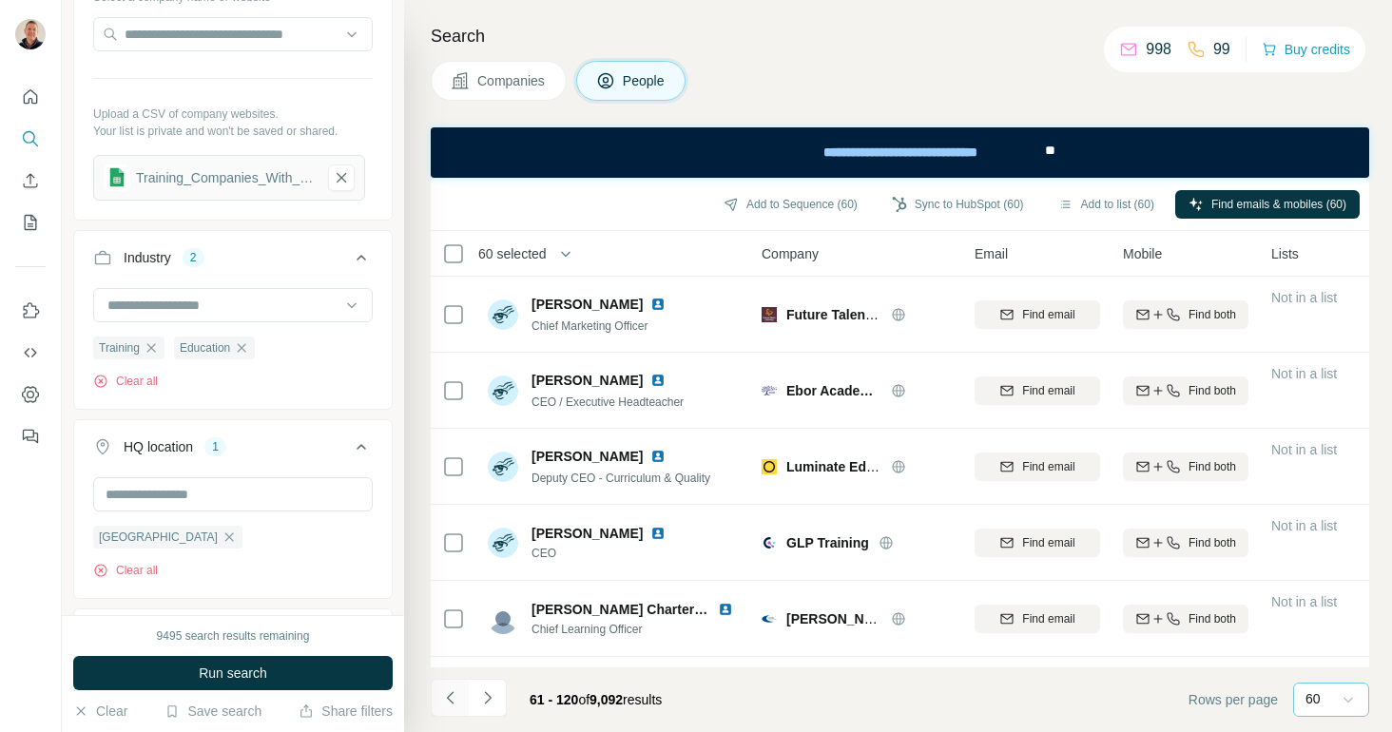
click at [450, 699] on icon "Navigate to previous page" at bounding box center [450, 697] width 19 height 19
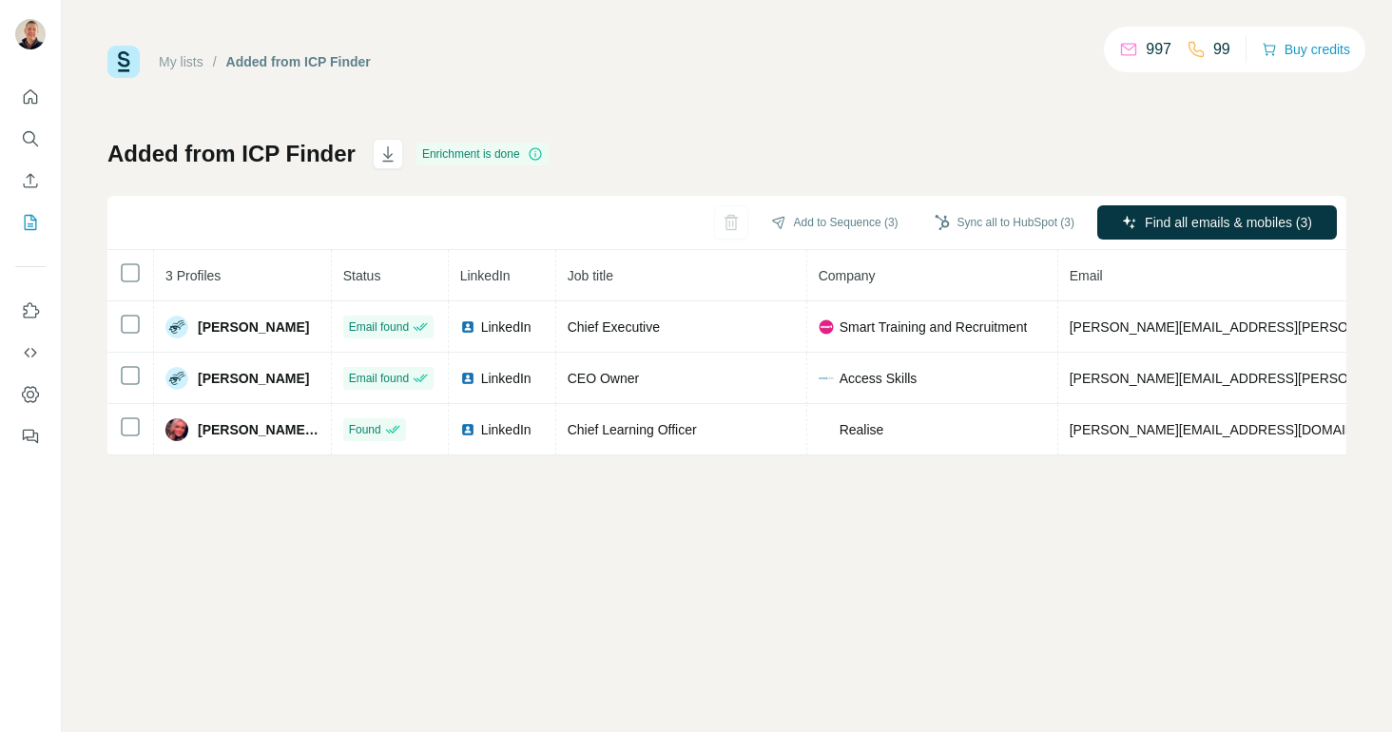
click at [1070, 106] on div "My lists / Added from ICP Finder 997 99 Buy credits Added from ICP Finder Enric…" at bounding box center [726, 251] width 1239 height 410
